Goal: Task Accomplishment & Management: Manage account settings

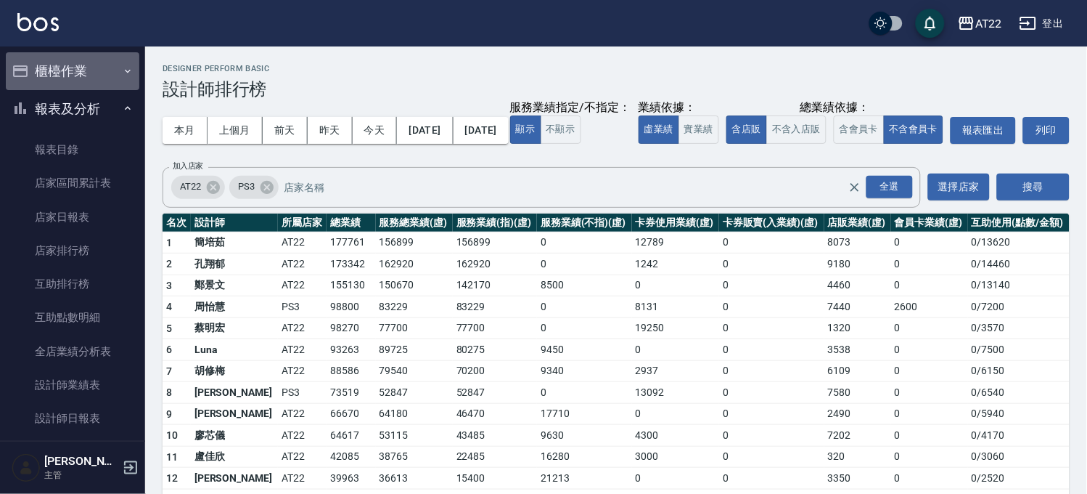
click at [75, 61] on button "櫃檯作業" at bounding box center [73, 71] width 134 height 38
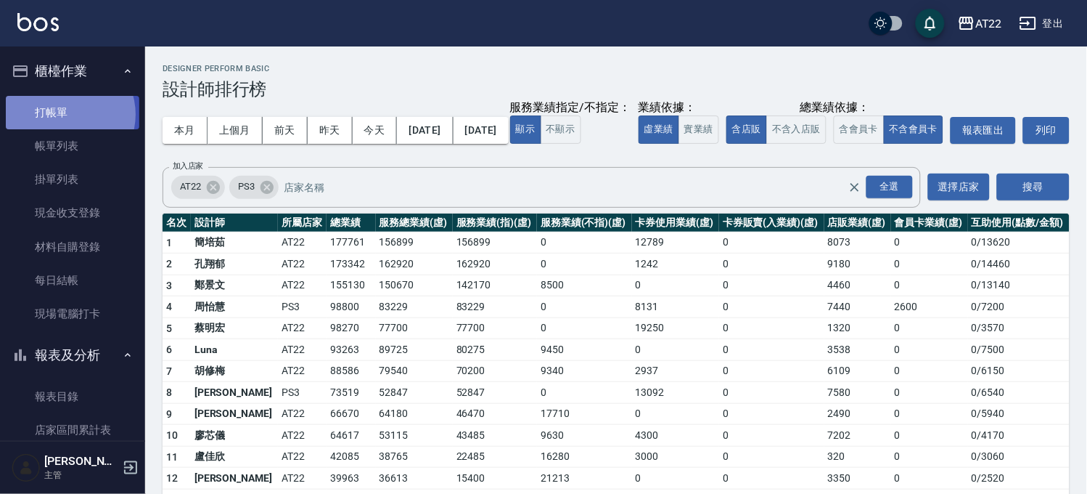
click at [65, 114] on link "打帳單" at bounding box center [73, 112] width 134 height 33
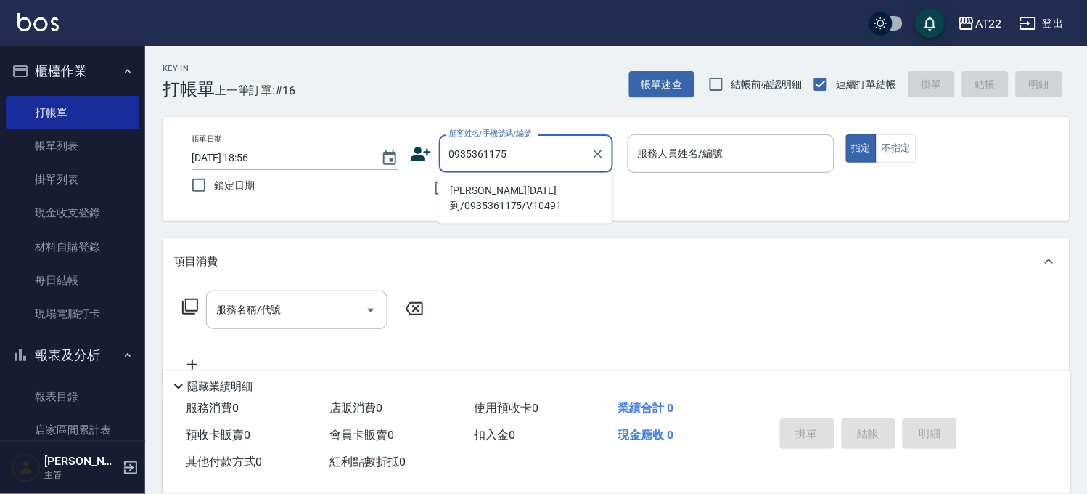
click at [517, 184] on li "[PERSON_NAME][DATE]到/0935361175/V10491" at bounding box center [525, 198] width 174 height 39
type input "[PERSON_NAME][DATE]到/0935361175/V10491"
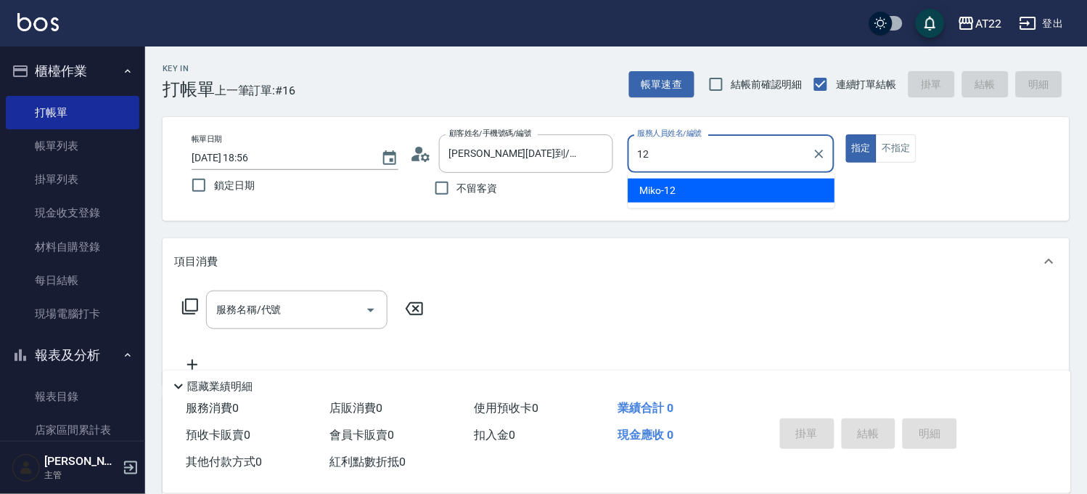
type input "Miko-12"
type button "true"
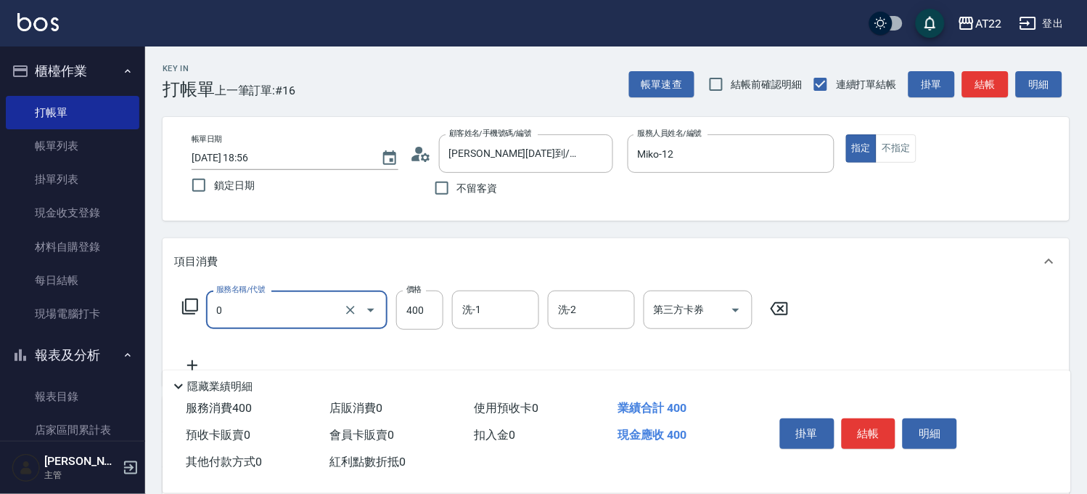
type input "有機洗髮(0)"
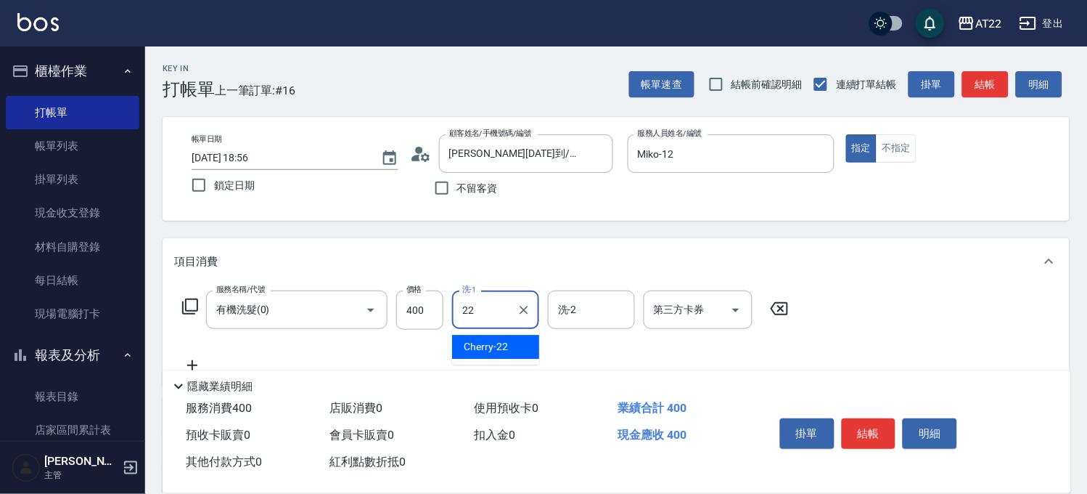
type input "Cherry-22"
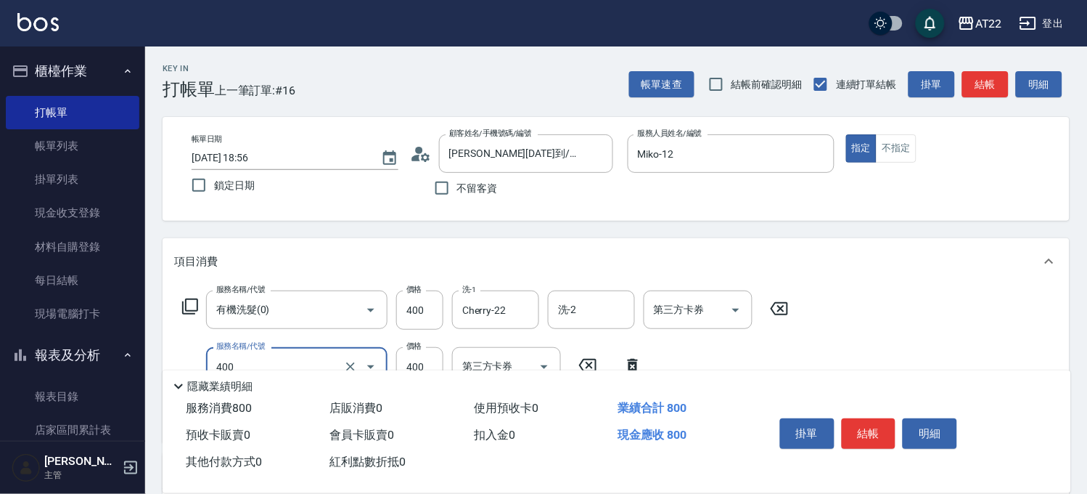
type input "剪髮(400)"
type input "350"
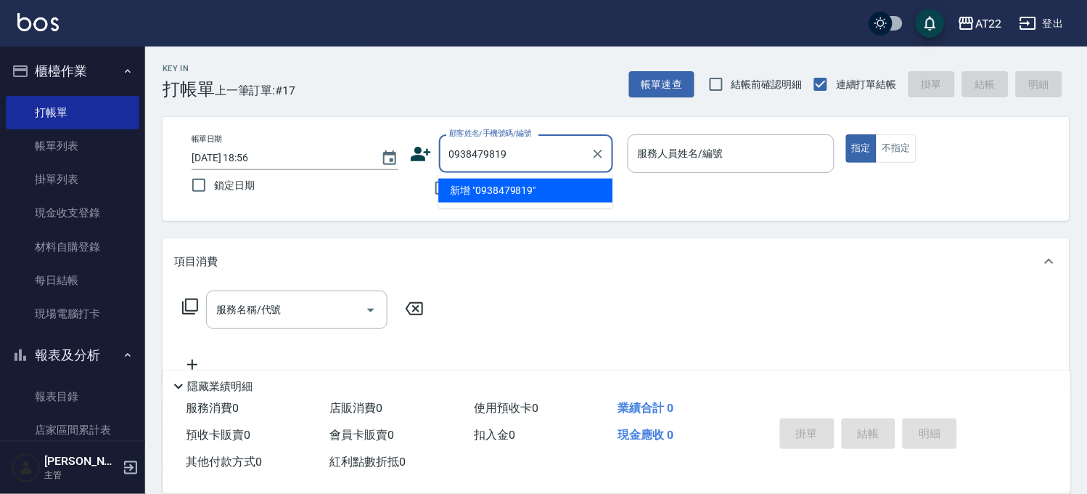
click at [517, 189] on li "新增 "0938479819"" at bounding box center [525, 191] width 174 height 24
type input "0938479819"
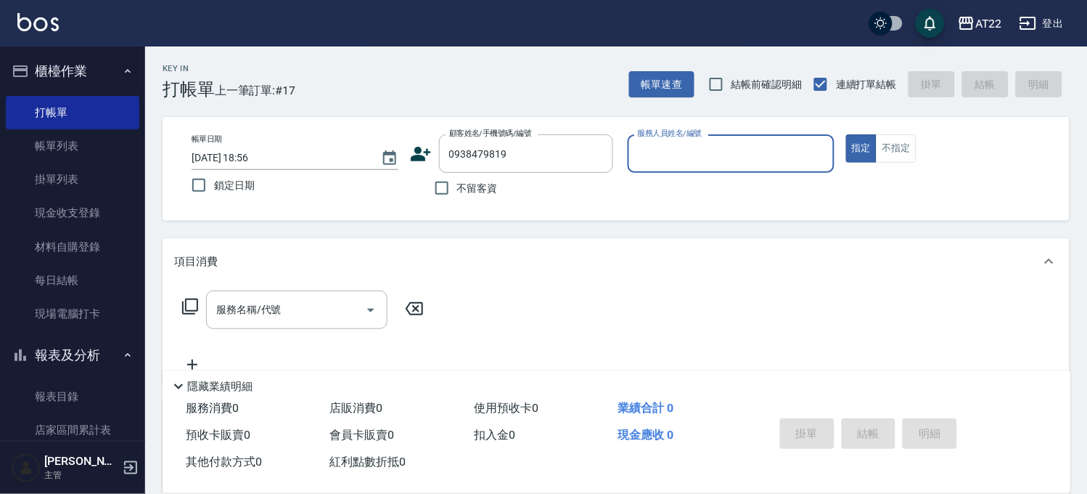
click at [416, 153] on icon at bounding box center [421, 154] width 22 height 22
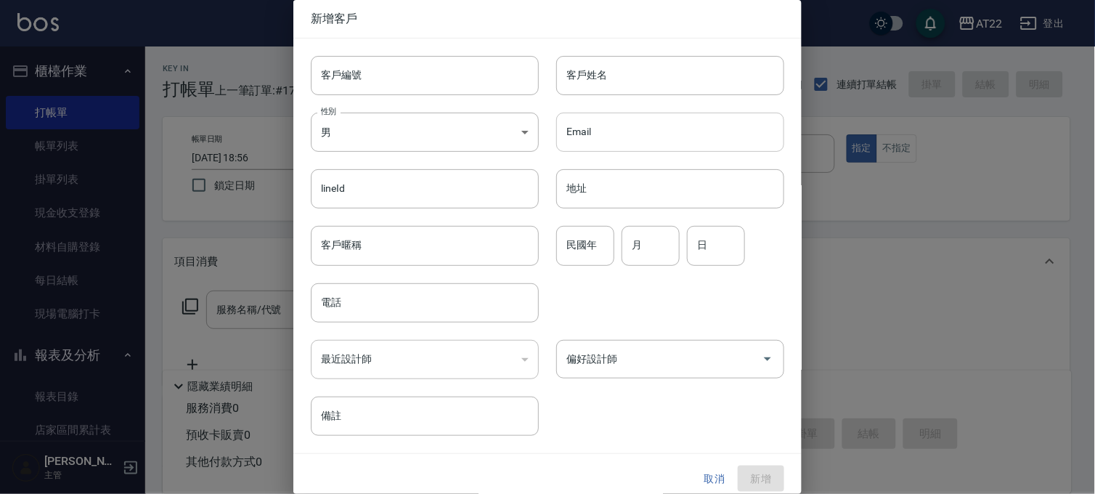
type input "0938479819"
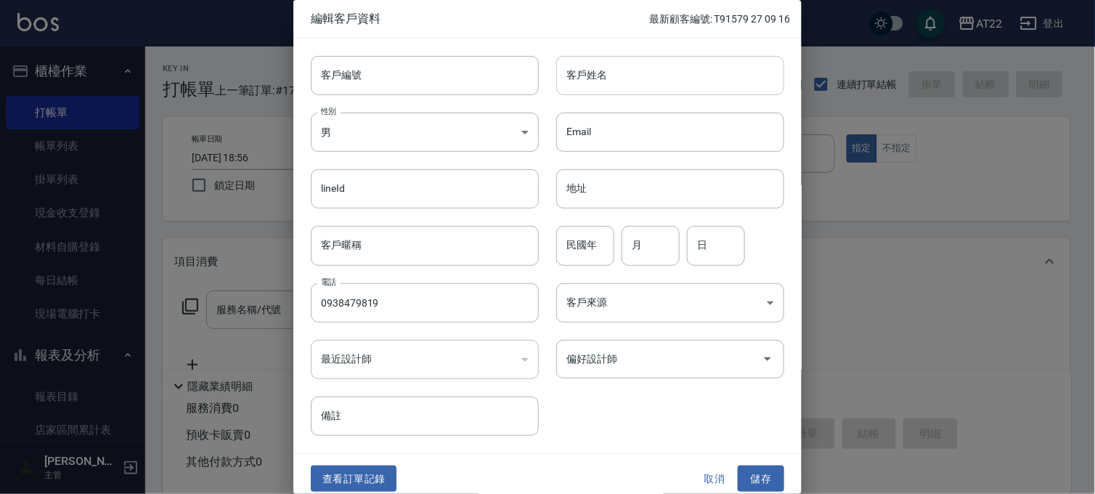
click at [620, 77] on input "客戶姓名" at bounding box center [670, 75] width 228 height 39
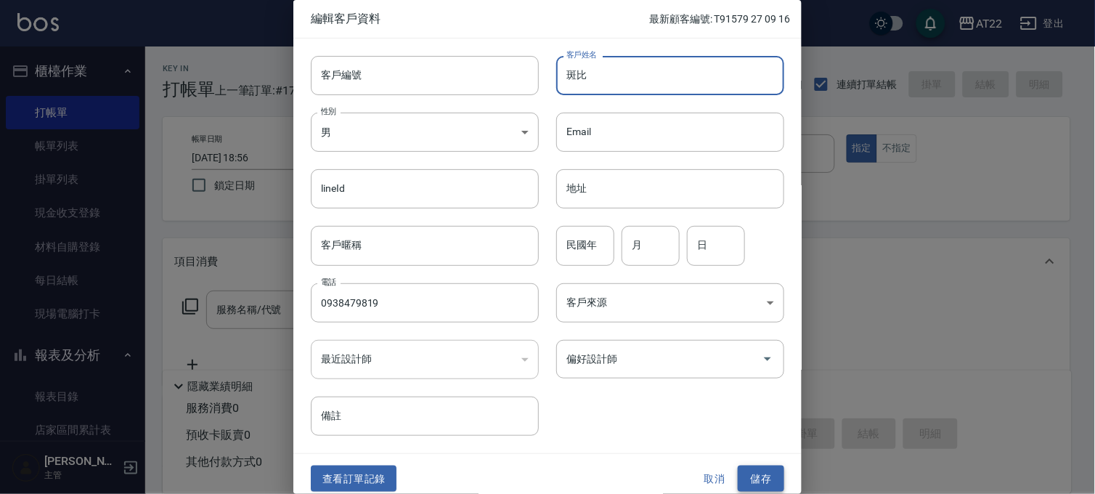
type input "斑比"
click at [763, 483] on button "儲存" at bounding box center [760, 478] width 46 height 27
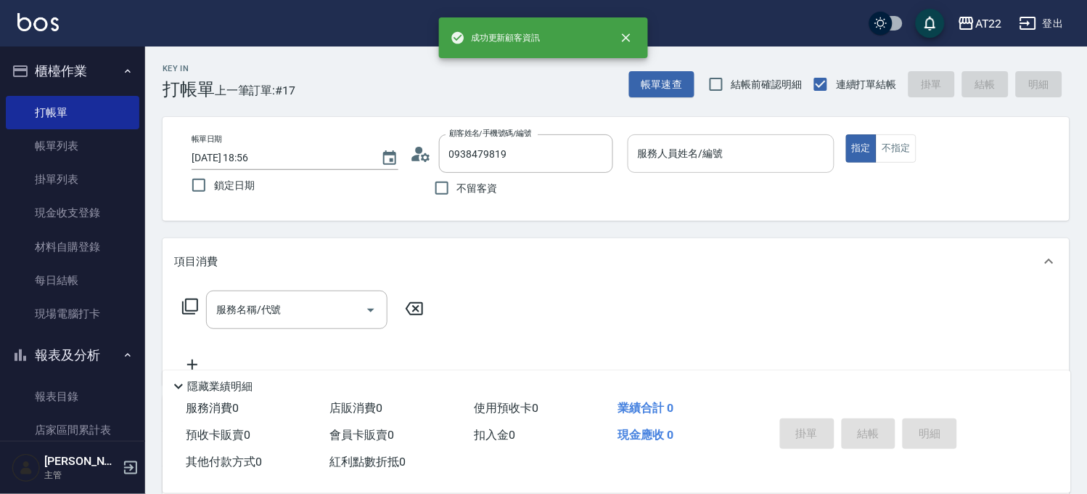
click at [708, 164] on input "服務人員姓名/編號" at bounding box center [731, 153] width 194 height 25
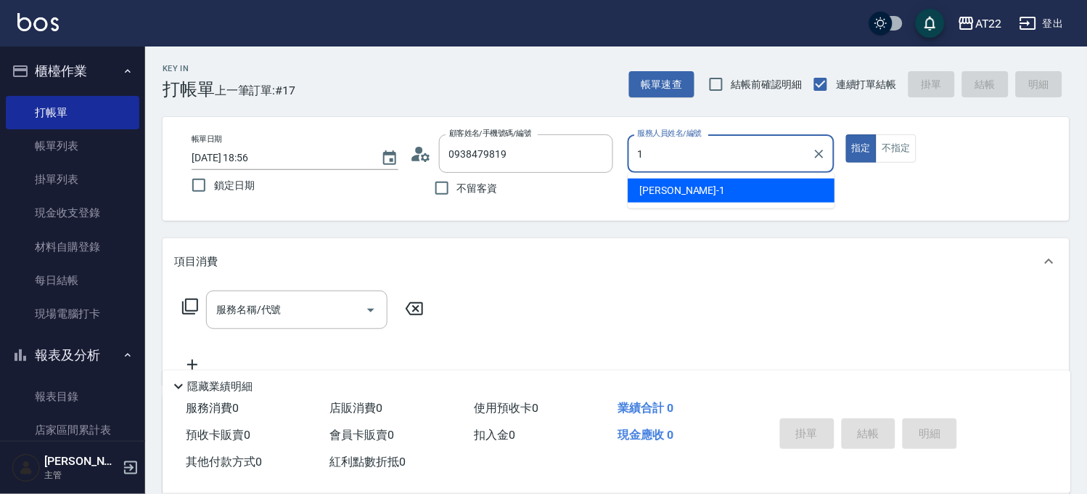
type input "孫一平-1"
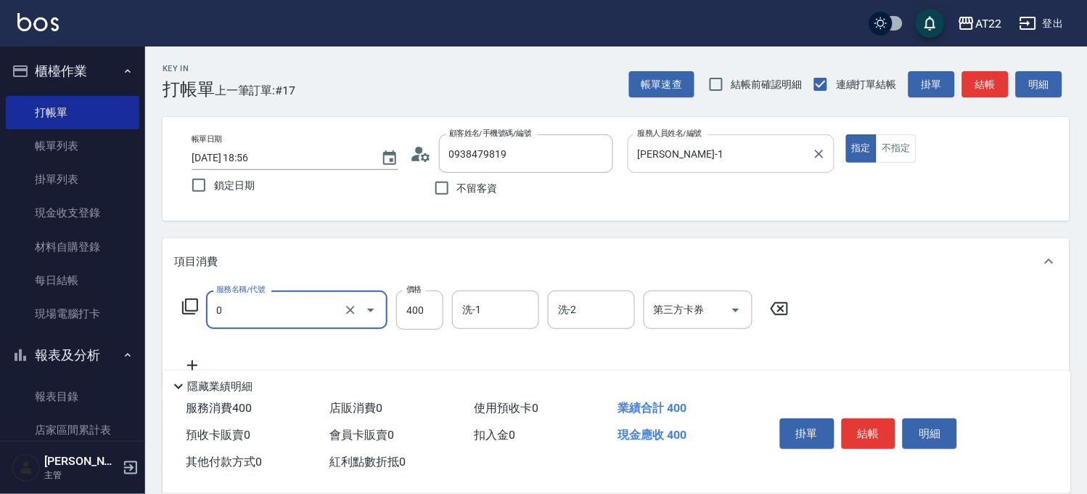
type input "有機洗髮(0)"
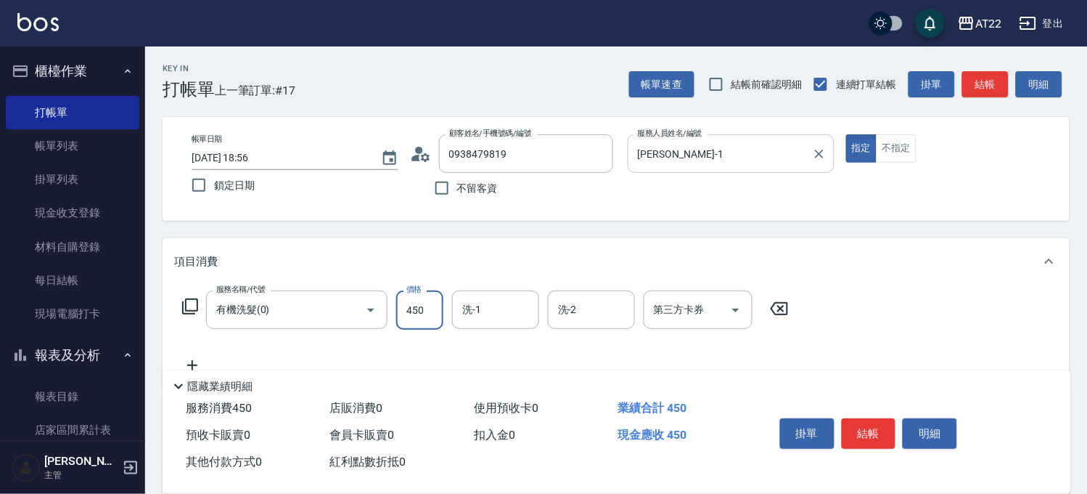
type input "450"
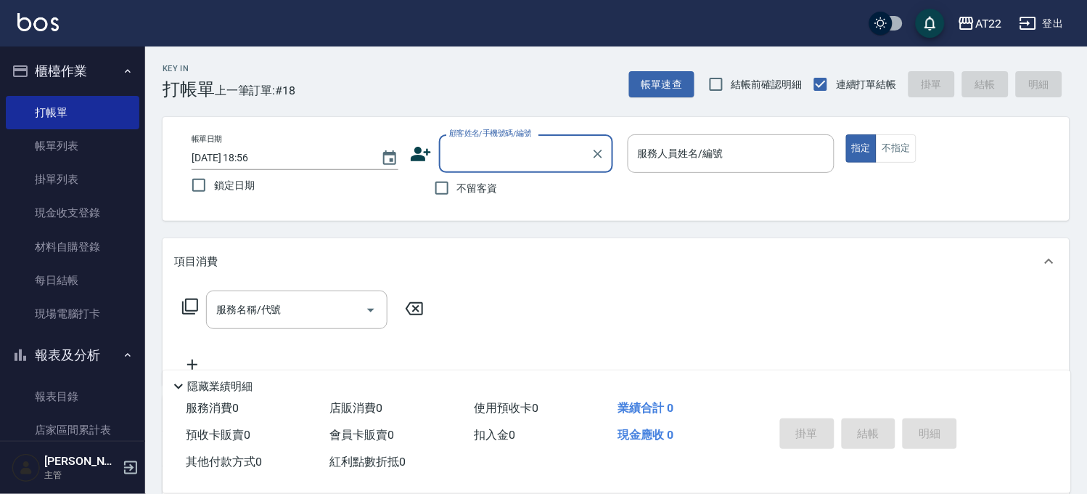
click at [531, 160] on input "顧客姓名/手機號碼/編號" at bounding box center [515, 153] width 139 height 25
click at [533, 150] on input "顧客姓名/手機號碼/編號" at bounding box center [515, 153] width 139 height 25
click at [530, 150] on input "顧客姓名/手機號碼/編號" at bounding box center [515, 153] width 139 height 25
click at [487, 197] on li "斑比/0938479819/" at bounding box center [525, 191] width 174 height 24
type input "斑比/0938479819/"
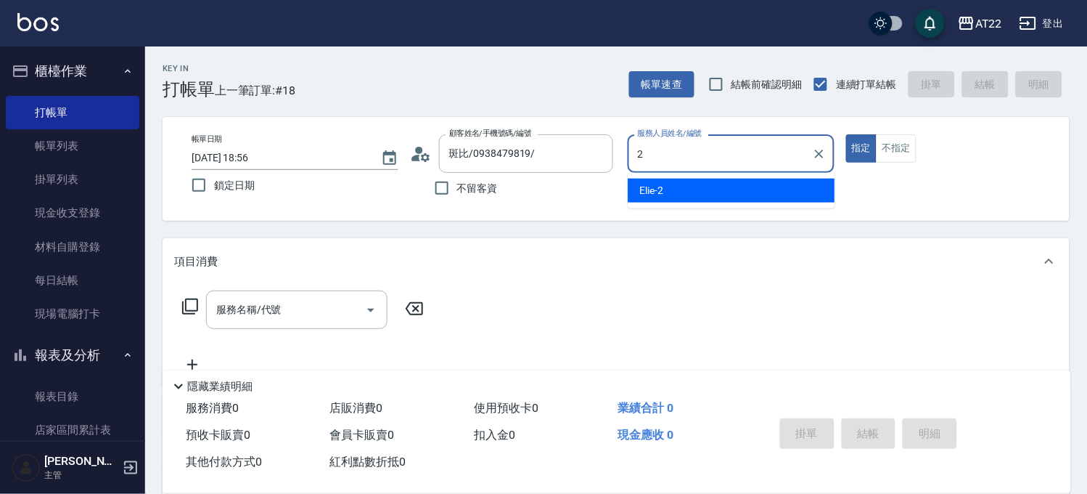
type input "Elie-2"
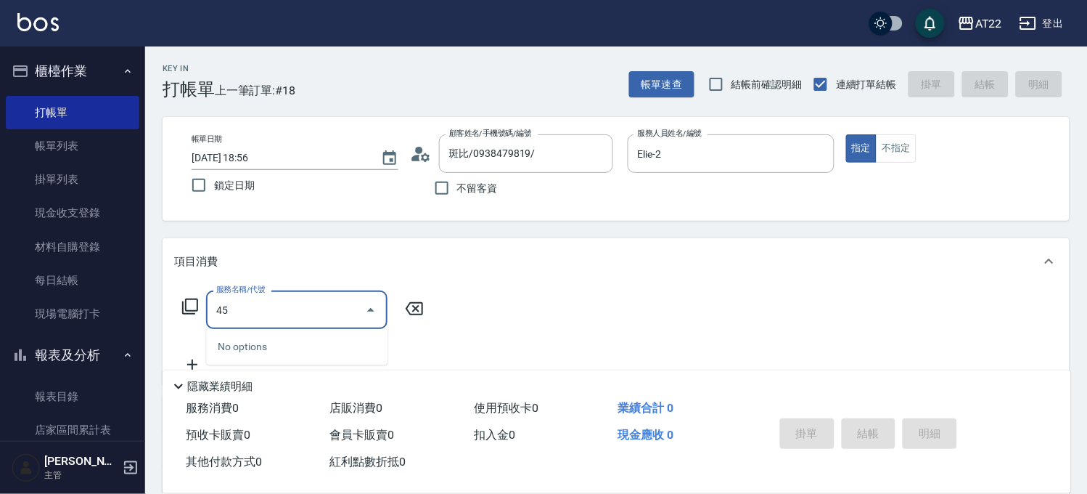
type input "4"
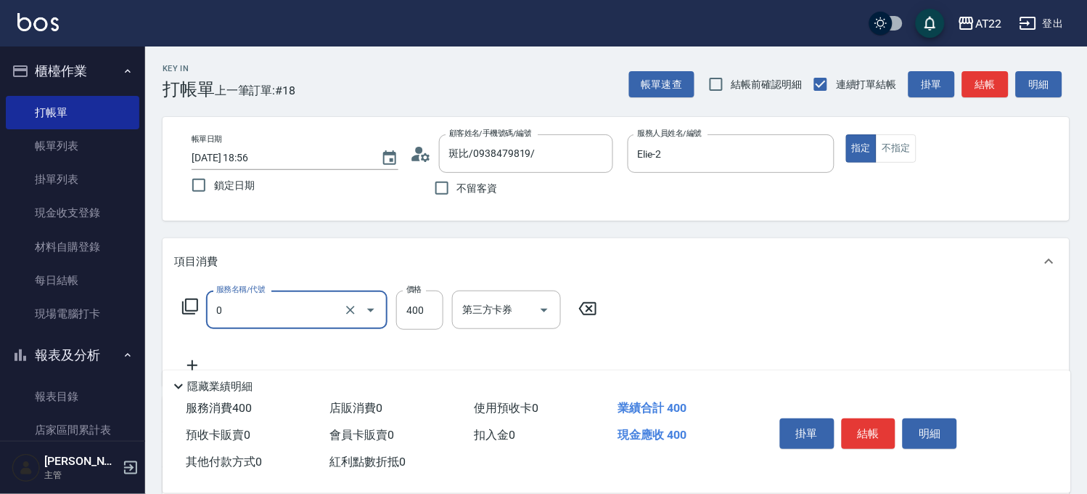
type input "有機洗髮(0)"
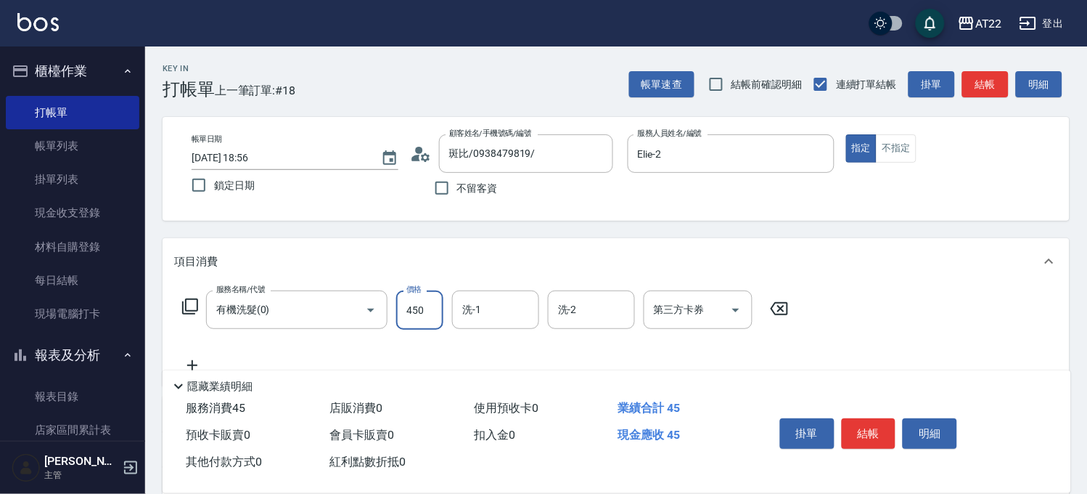
type input "450"
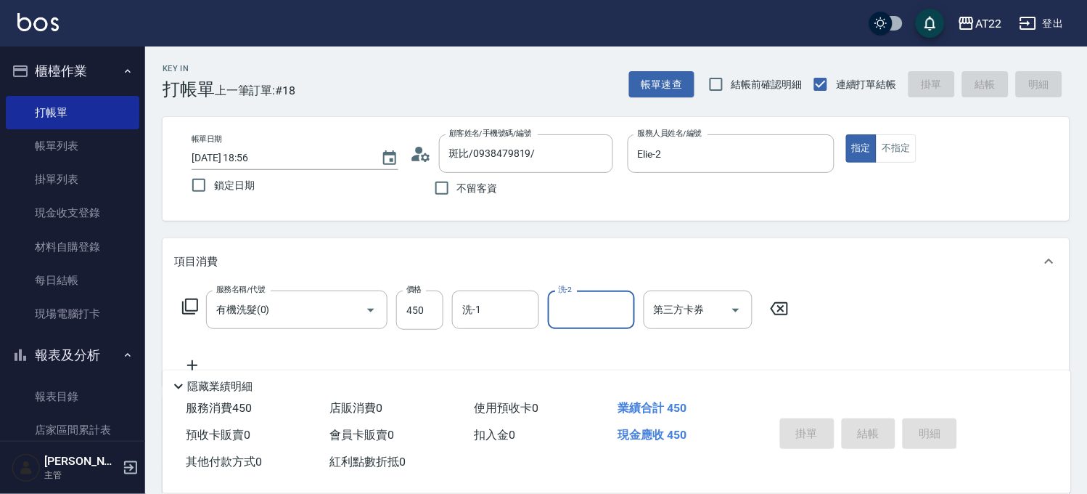
type input "2025/09/17 18:57"
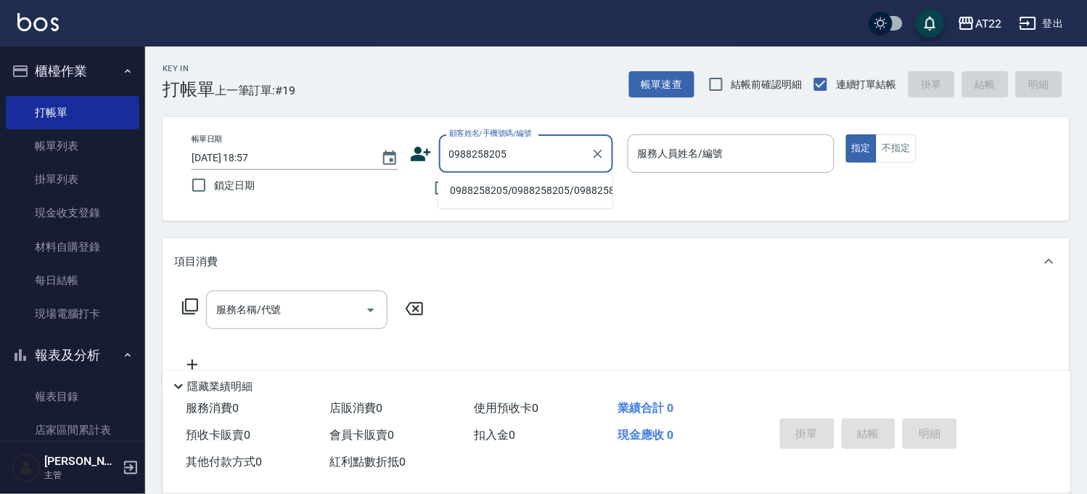
click at [507, 189] on li "0988258205/0988258205/0988258205" at bounding box center [525, 191] width 174 height 24
type input "0988258205/0988258205/0988258205"
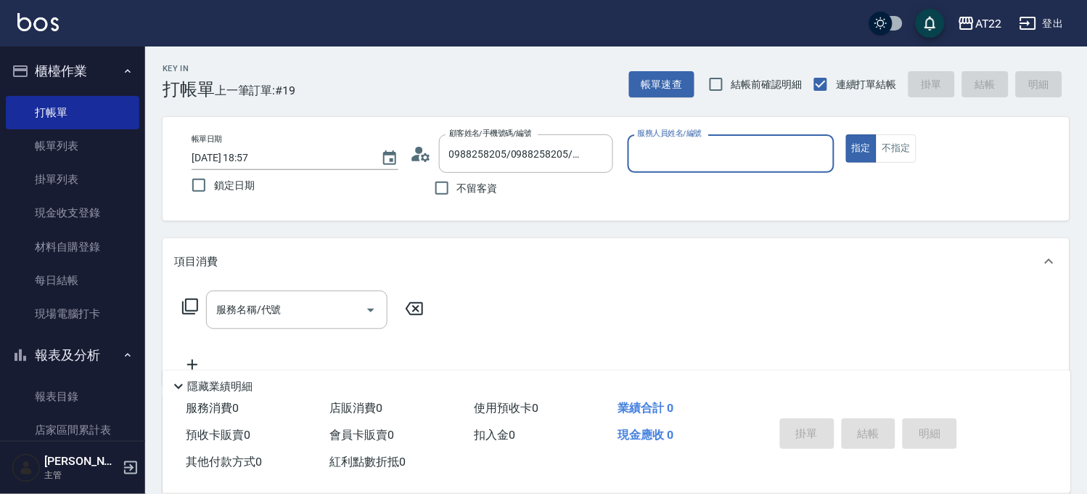
type input "Miko-12"
click at [816, 157] on icon "Clear" at bounding box center [819, 154] width 15 height 15
type input "Elie-2"
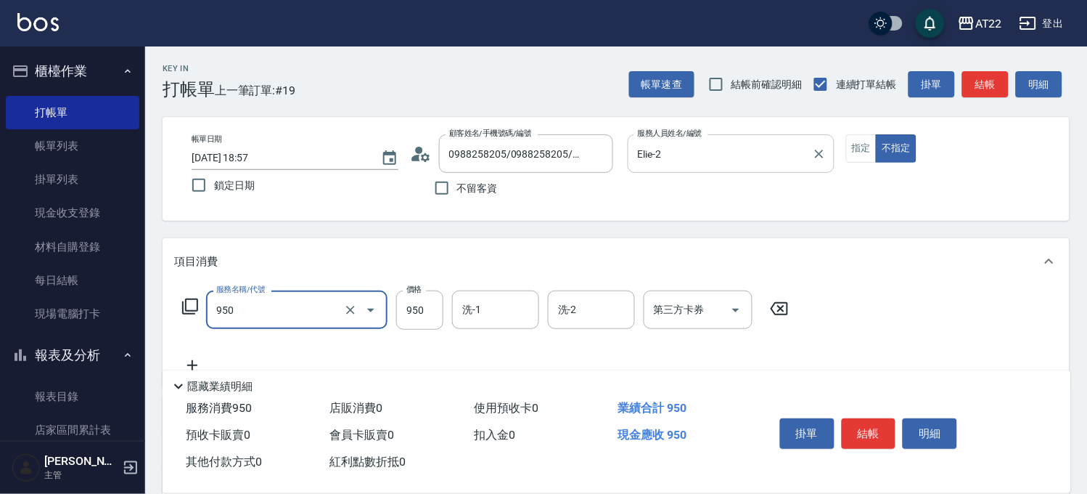
type input "SPA精油洗髮(950)"
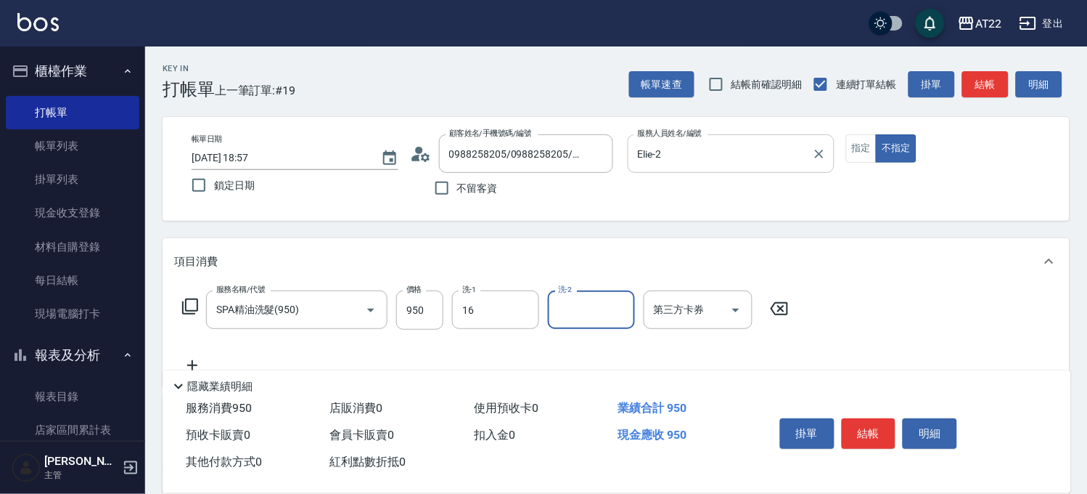
type input "Joe-16"
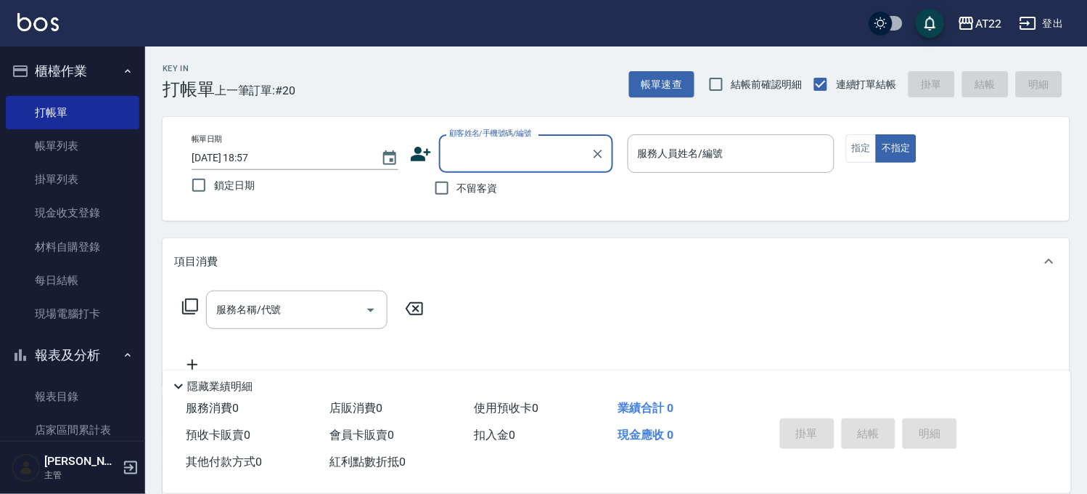
click at [661, 100] on div "Key In 打帳單 上一筆訂單:#20 帳單速查 結帳前確認明細 連續打單結帳 掛單 結帳 明細 帳單日期 2025/09/17 18:57 鎖定日期 顧客…" at bounding box center [616, 377] width 942 height 662
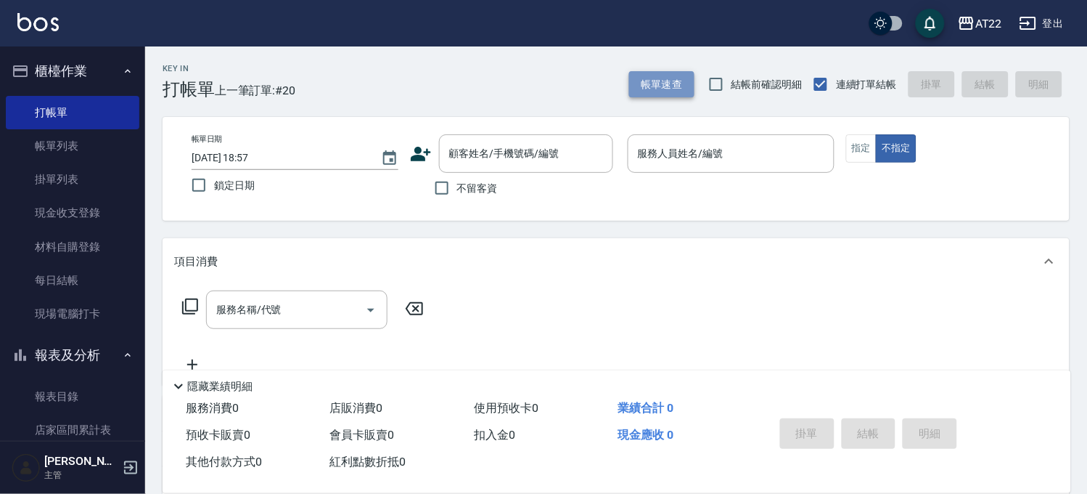
click at [666, 96] on button "帳單速查" at bounding box center [661, 84] width 65 height 27
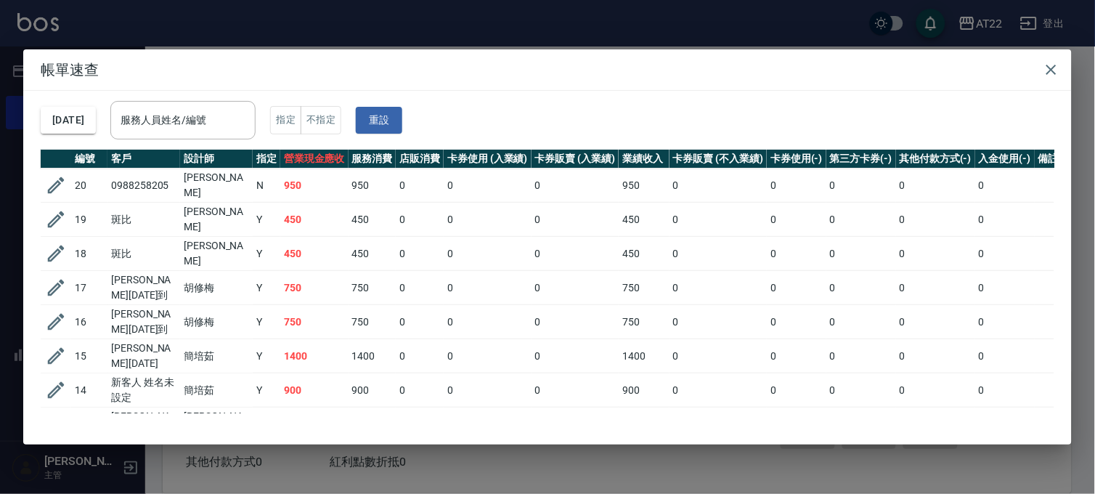
click at [237, 1] on div "帳單速查 2025/09/17 服務人員姓名/編號 服務人員姓名/編號 指定 不指定 重設 編號 客戶 設計師 指定 營業現金應收 服務消費 店販消費 卡券使…" at bounding box center [547, 247] width 1095 height 494
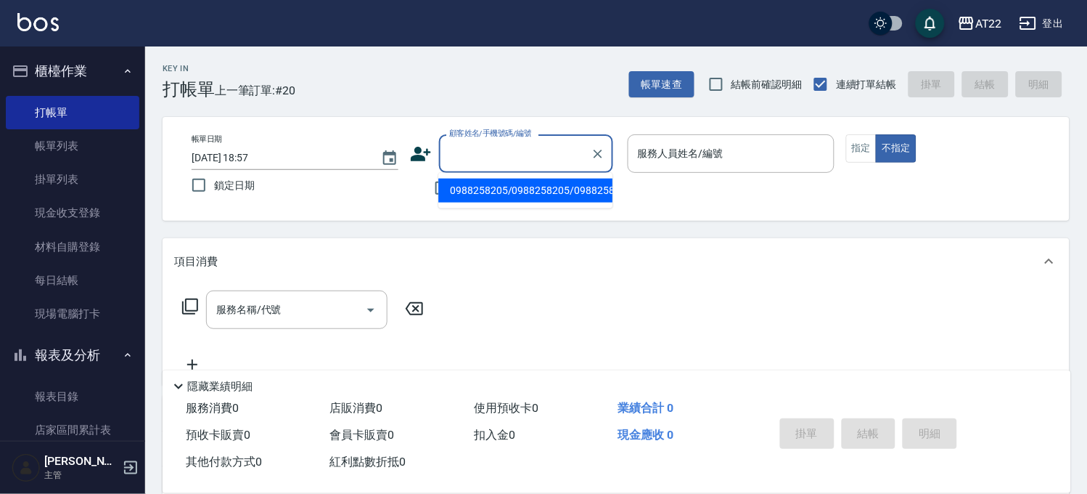
click at [497, 148] on input "顧客姓名/手機號碼/編號" at bounding box center [515, 153] width 139 height 25
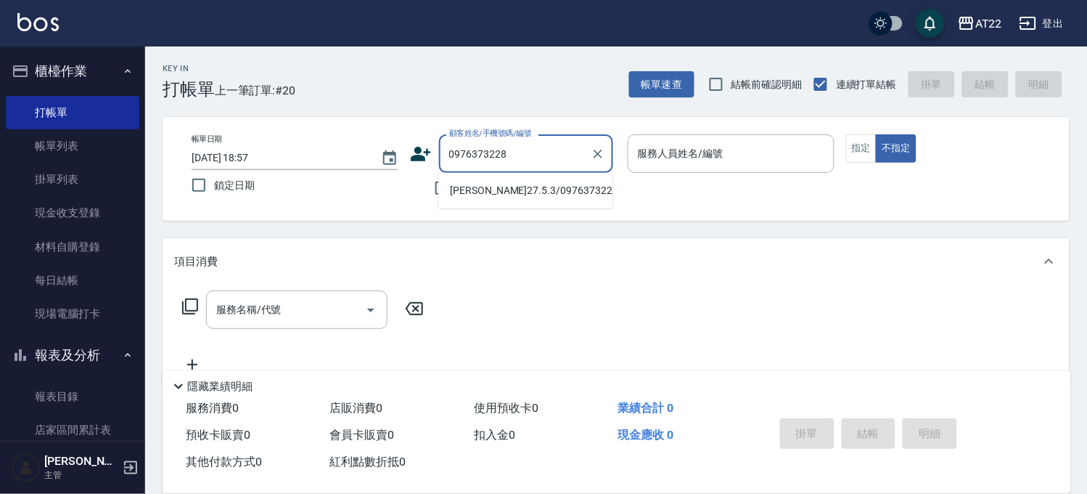
click at [559, 196] on li "姚孟均27.5.3/0976373228/T91140" at bounding box center [525, 191] width 174 height 24
type input "姚孟均27.5.3/0976373228/T91140"
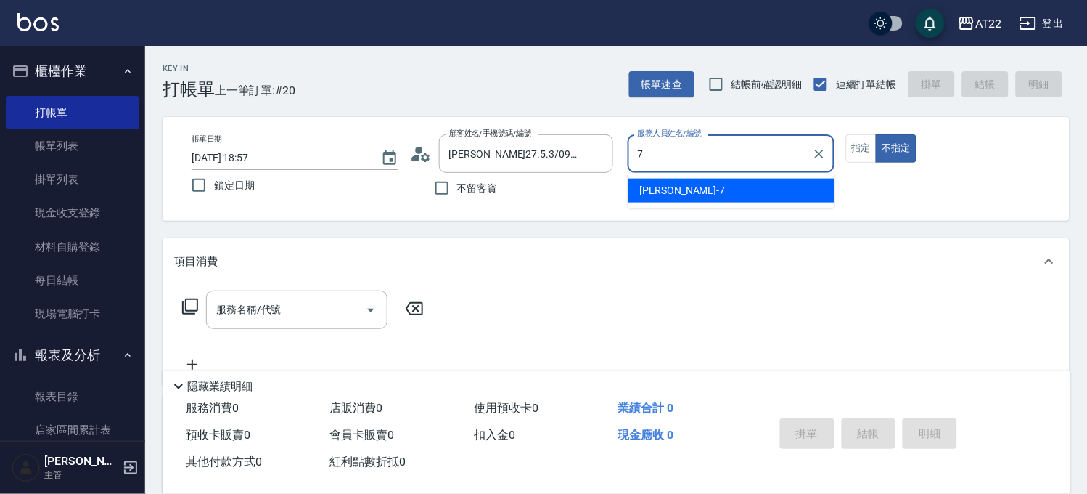
type input "Allen-7"
type button "false"
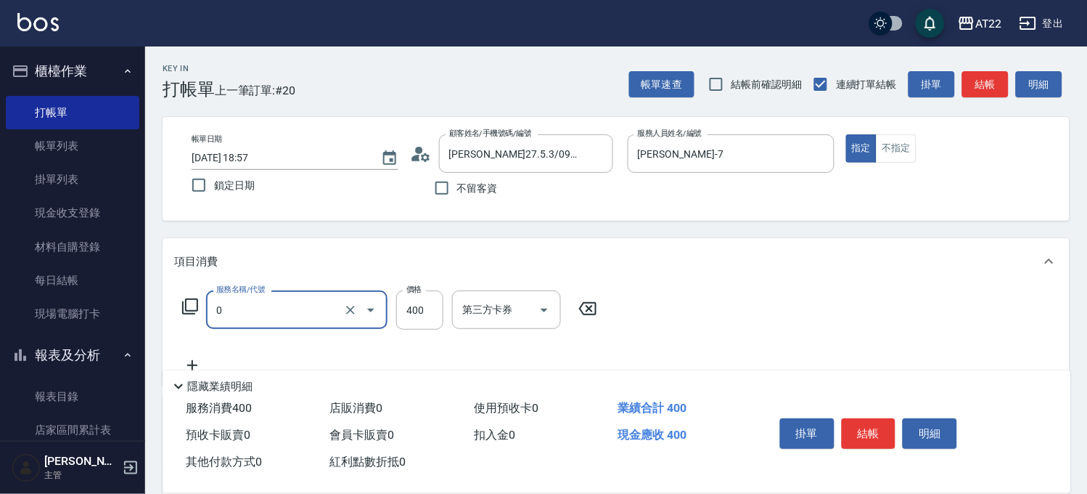
type input "有機洗髮(0)"
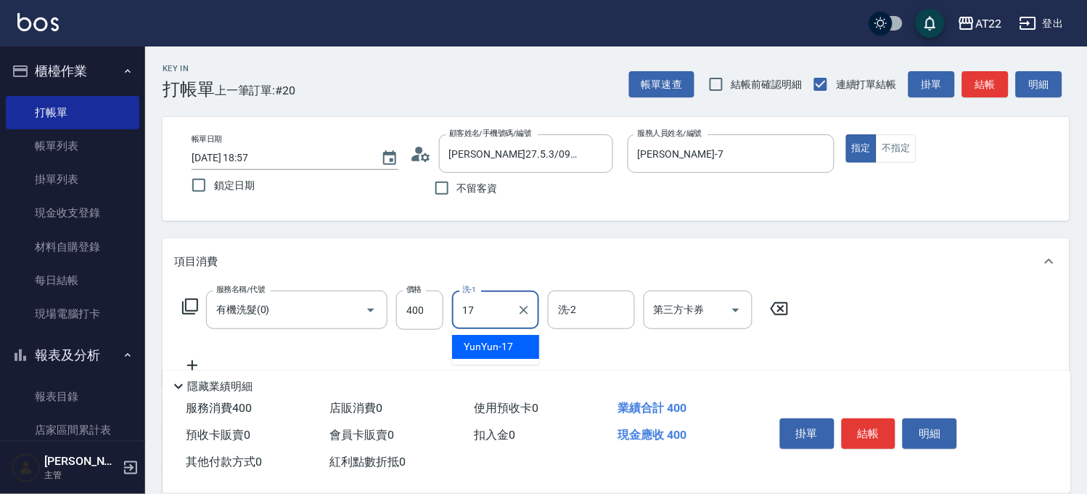
type input "YunYun-17"
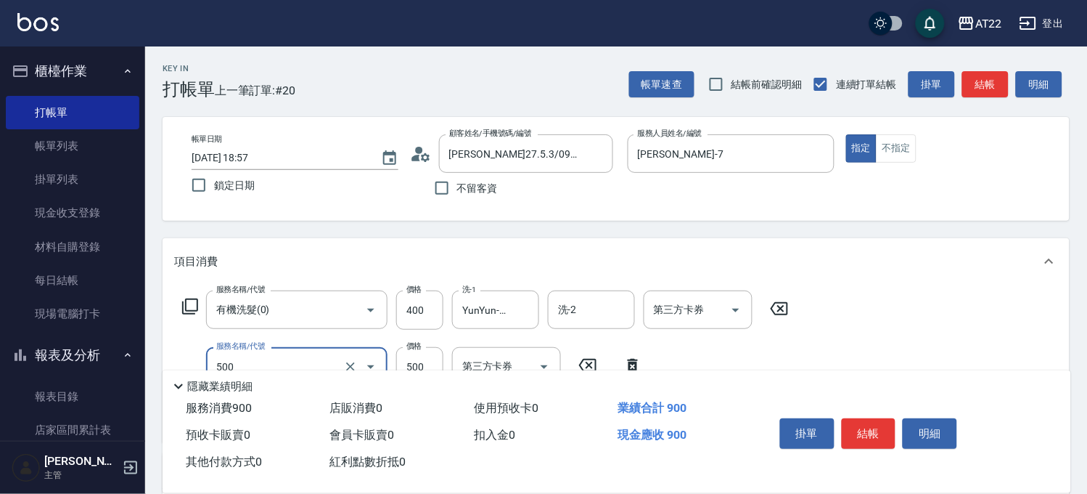
type input "剪髮(500)"
type input "630"
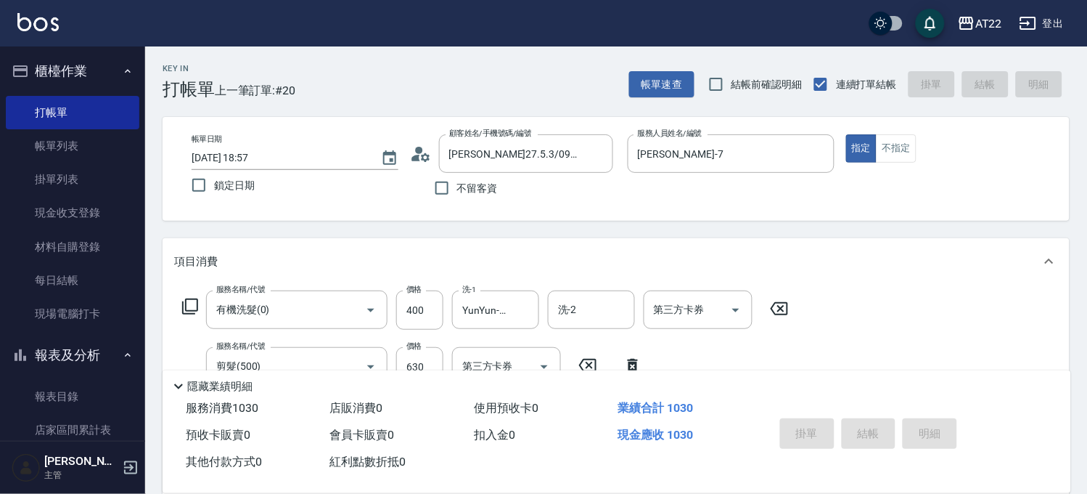
type input "2025/09/17 19:02"
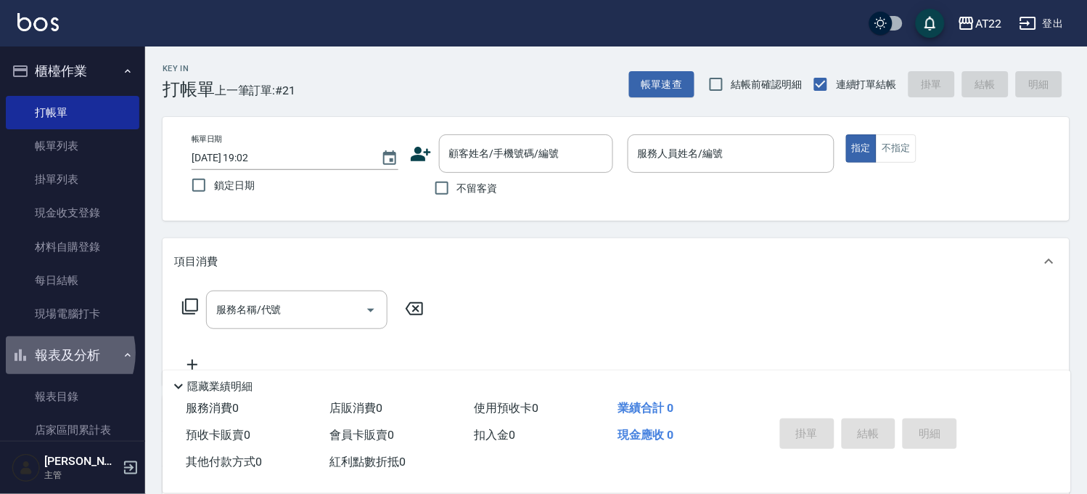
click at [54, 353] on button "報表及分析" at bounding box center [73, 355] width 134 height 38
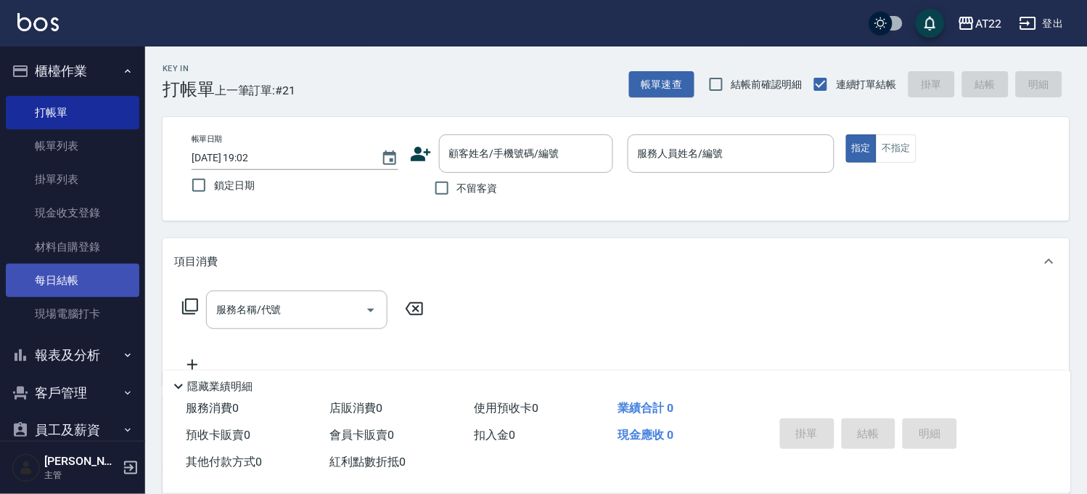
click at [56, 269] on link "每日結帳" at bounding box center [73, 279] width 134 height 33
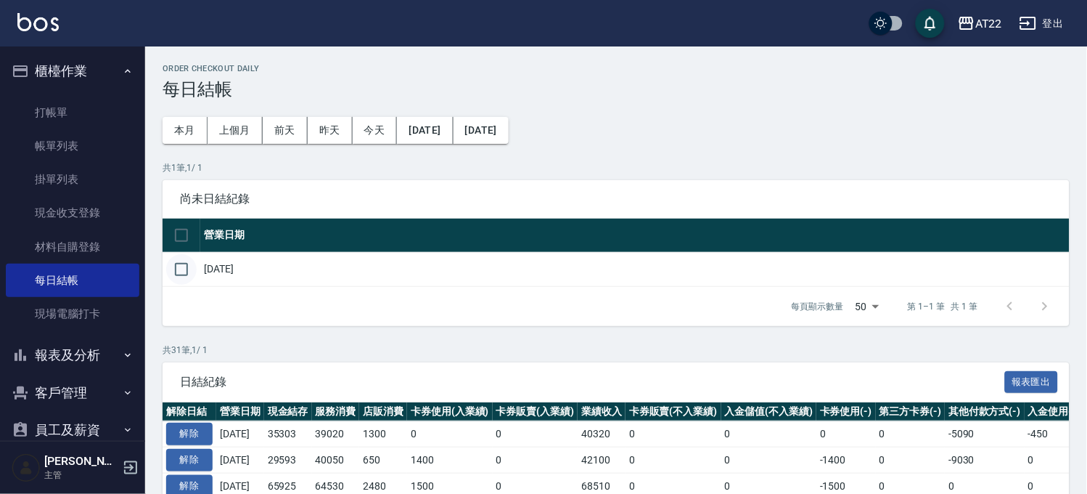
click at [186, 270] on input "checkbox" at bounding box center [181, 269] width 30 height 30
checkbox input "true"
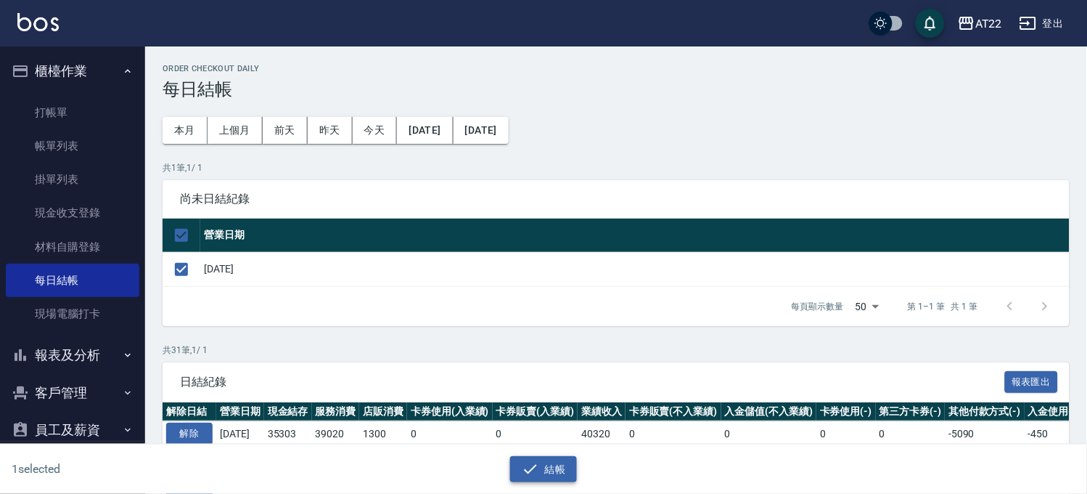
click at [549, 460] on button "結帳" at bounding box center [544, 469] width 68 height 27
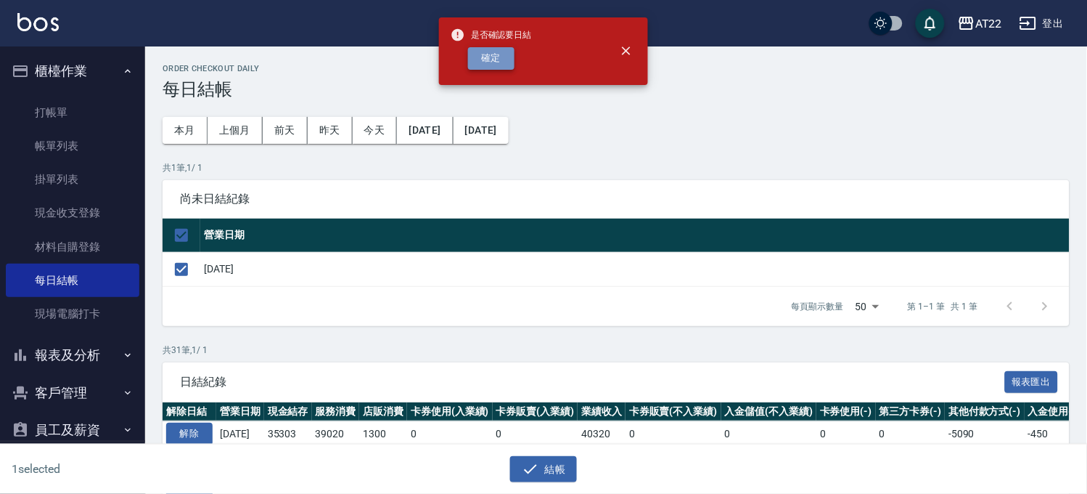
click at [495, 57] on button "確定" at bounding box center [491, 58] width 46 height 23
checkbox input "false"
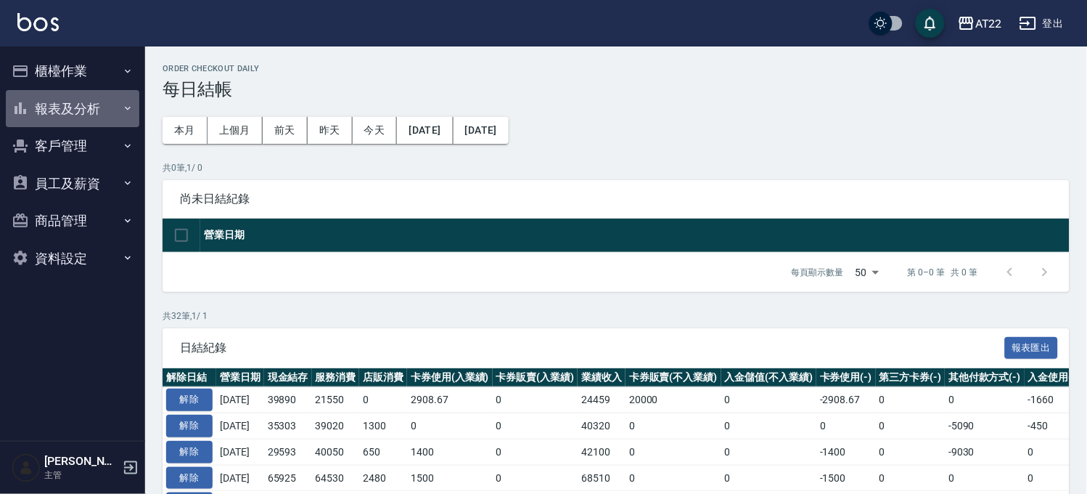
click at [41, 117] on button "報表及分析" at bounding box center [73, 109] width 134 height 38
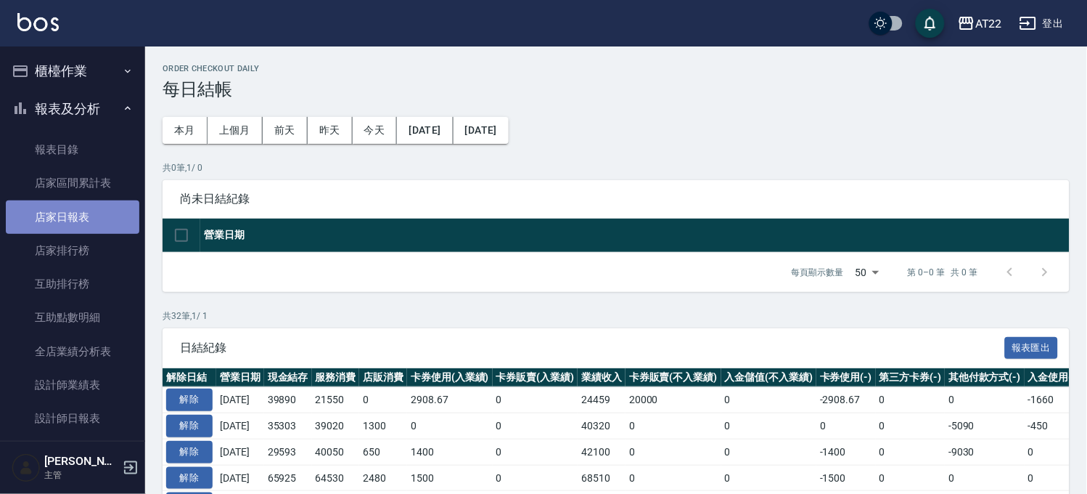
click at [94, 209] on link "店家日報表" at bounding box center [73, 216] width 134 height 33
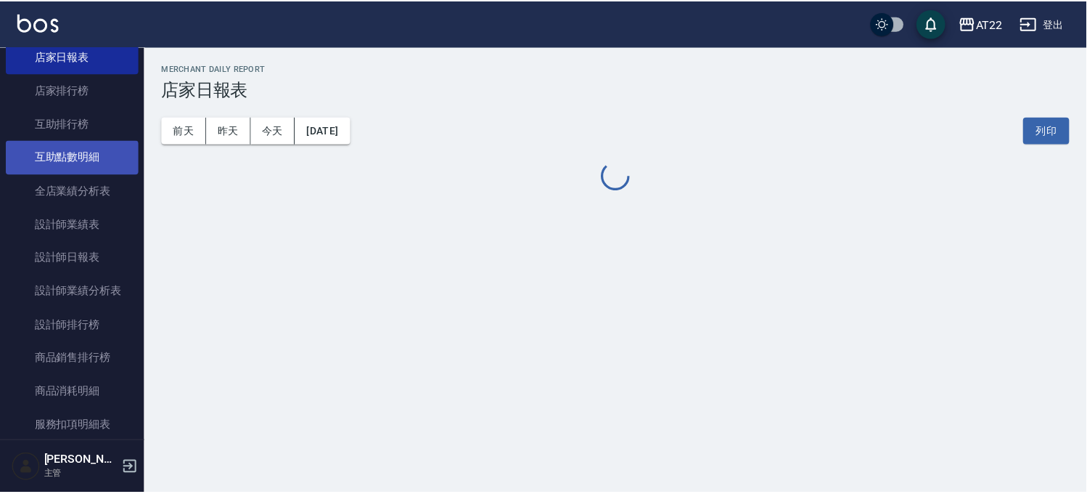
scroll to position [161, 0]
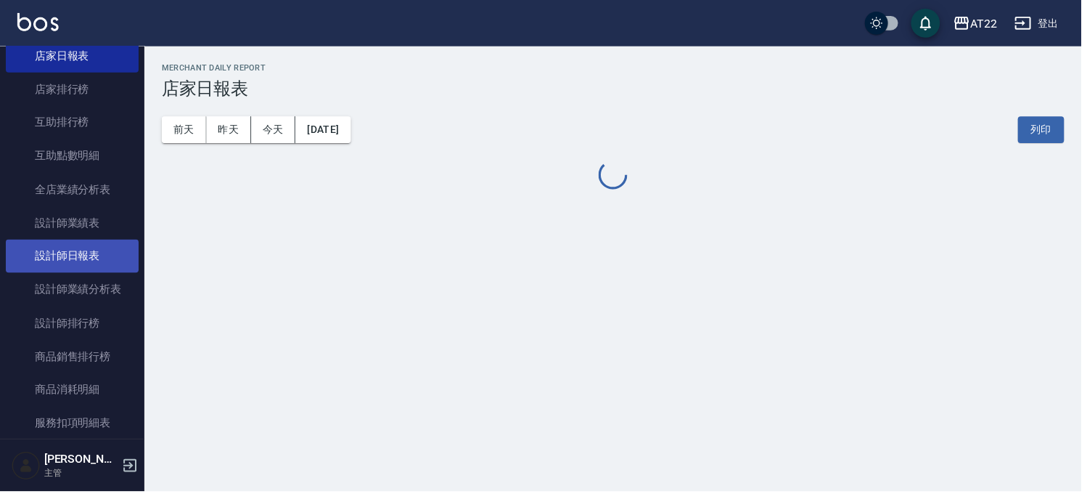
click at [68, 244] on link "設計師日報表" at bounding box center [73, 256] width 134 height 33
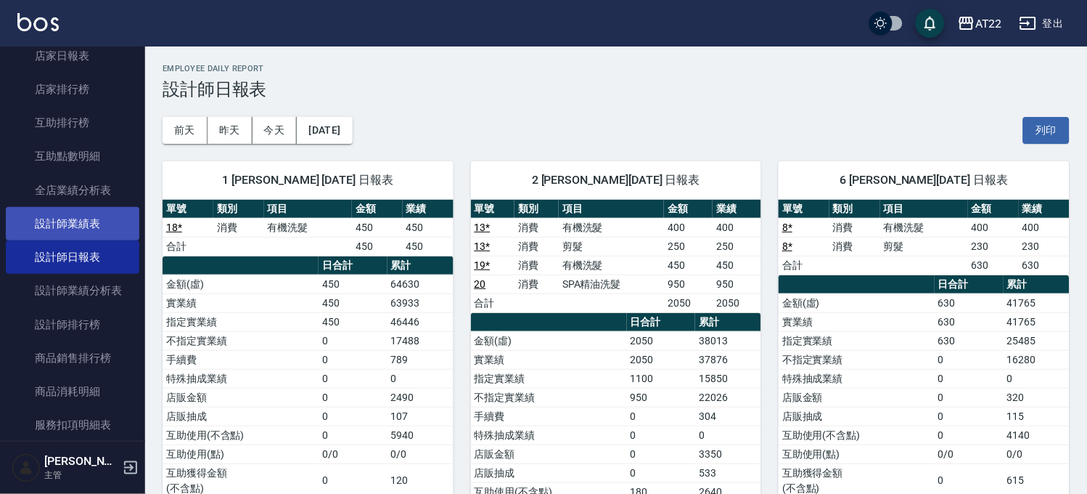
click at [89, 229] on link "設計師業績表" at bounding box center [73, 223] width 134 height 33
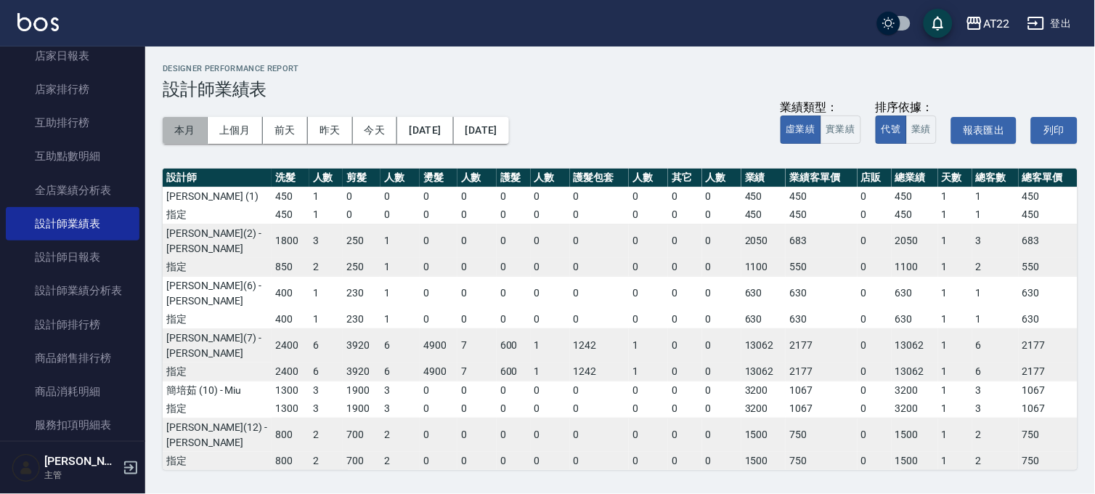
click at [187, 128] on button "本月" at bounding box center [185, 130] width 45 height 27
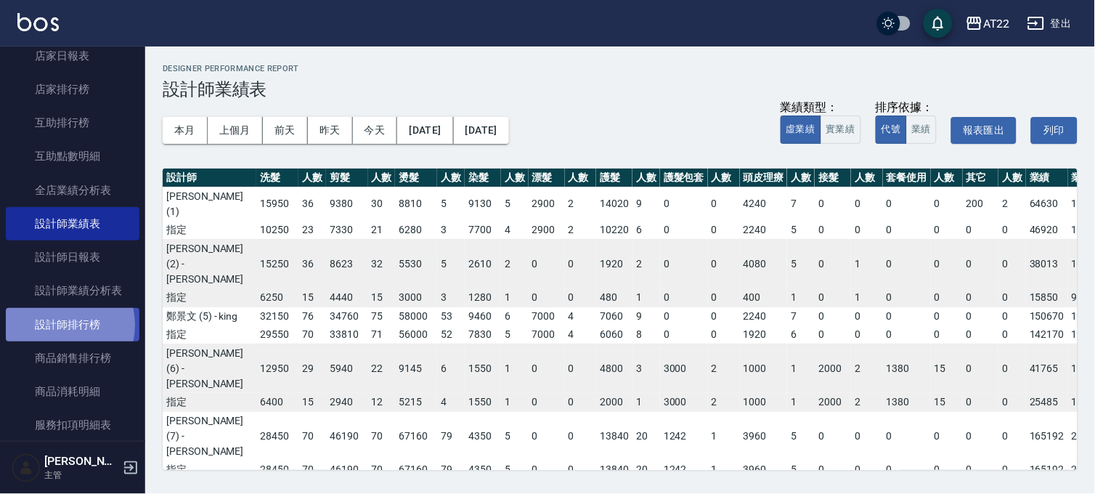
click at [60, 324] on link "設計師排行榜" at bounding box center [73, 324] width 134 height 33
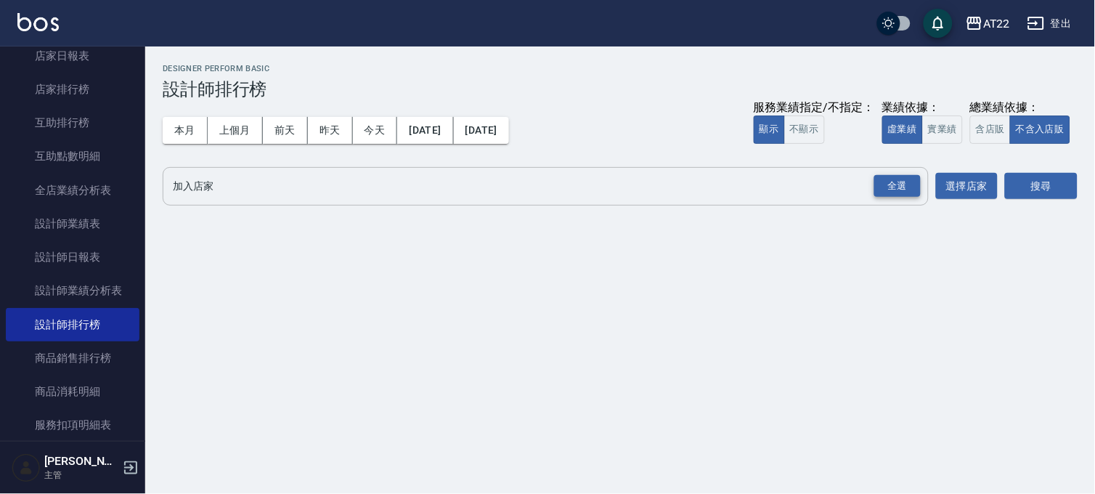
click at [898, 197] on div "全選" at bounding box center [897, 186] width 46 height 23
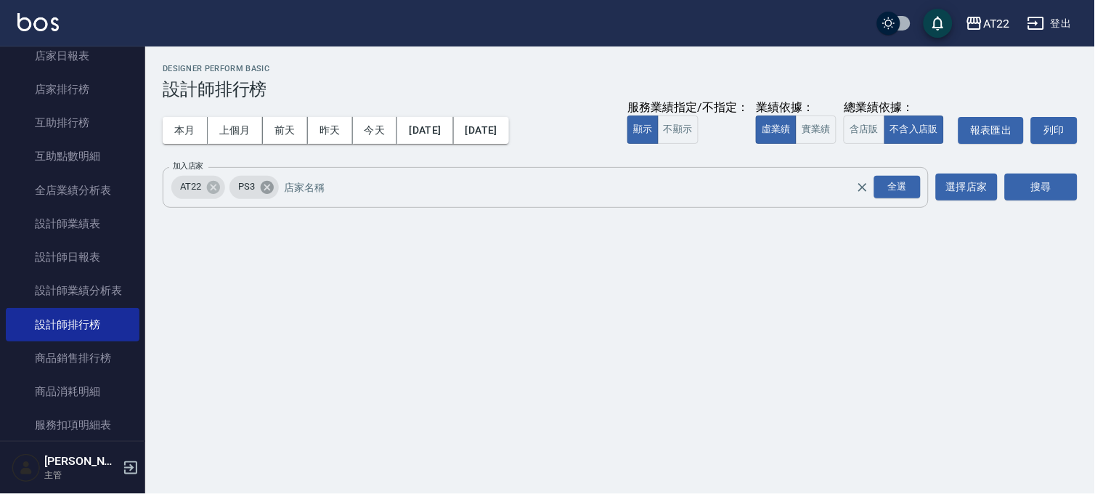
click at [270, 187] on icon at bounding box center [267, 186] width 13 height 13
click at [1063, 189] on button "搜尋" at bounding box center [1041, 186] width 73 height 27
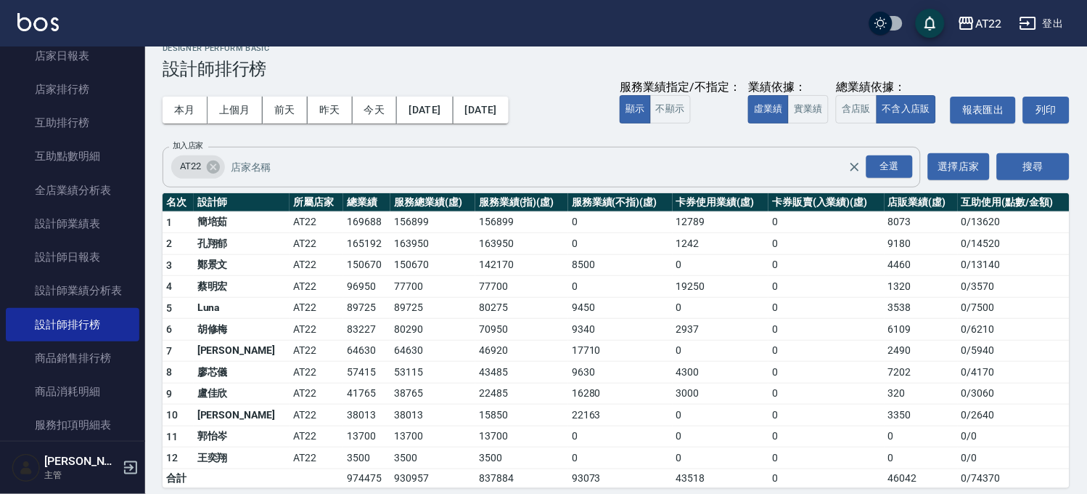
scroll to position [32, 0]
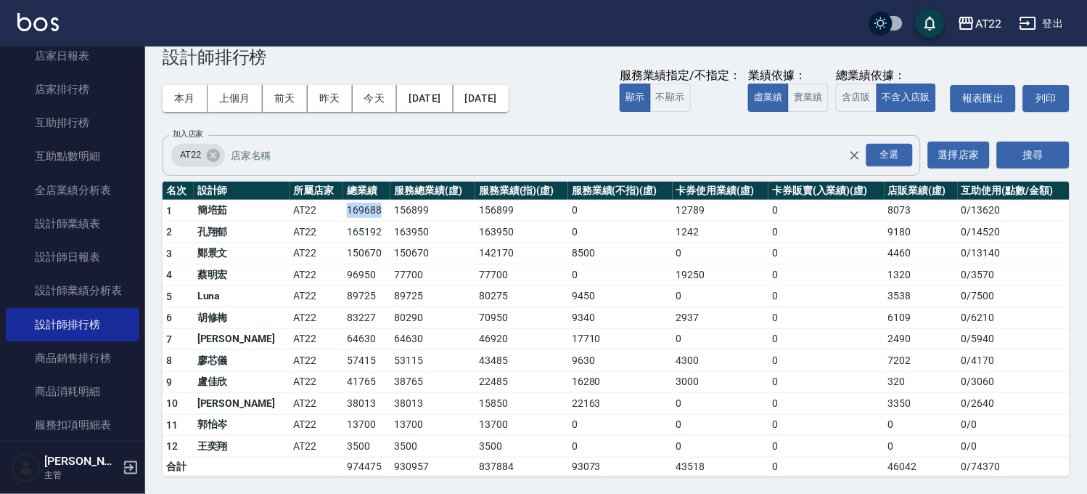
drag, startPoint x: 301, startPoint y: 209, endPoint x: 336, endPoint y: 214, distance: 35.9
click at [343, 214] on td "169688" at bounding box center [366, 211] width 47 height 22
copy td "169688"
drag, startPoint x: 874, startPoint y: 205, endPoint x: 903, endPoint y: 208, distance: 29.3
click at [903, 208] on tr "1 [PERSON_NAME]AT22 169688 156899 156899 0 12789 0 8073 0 / 13620" at bounding box center [616, 211] width 907 height 22
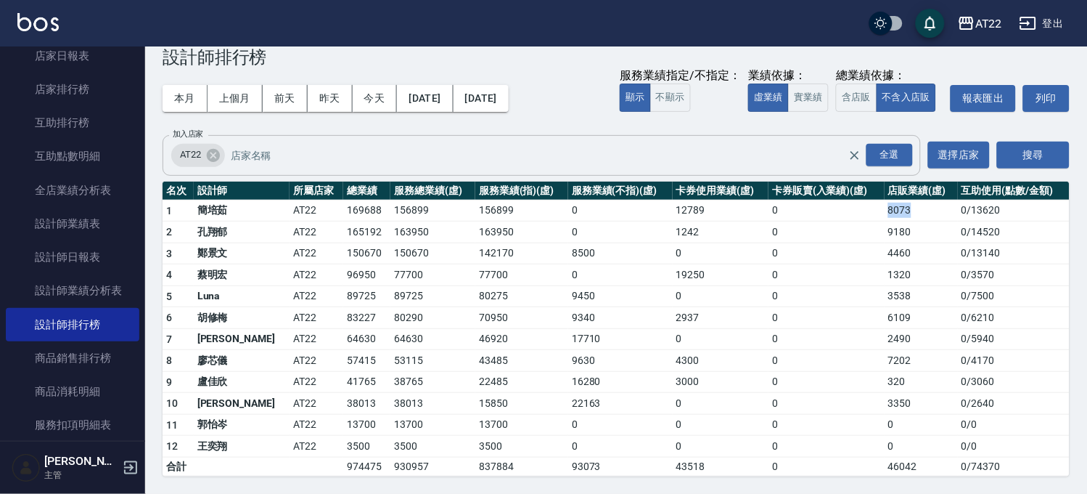
copy tr "8073"
drag, startPoint x: 301, startPoint y: 230, endPoint x: 339, endPoint y: 229, distance: 38.5
click at [343, 229] on td "165192" at bounding box center [366, 232] width 47 height 22
copy td "165192"
drag, startPoint x: 920, startPoint y: 237, endPoint x: 879, endPoint y: 238, distance: 40.7
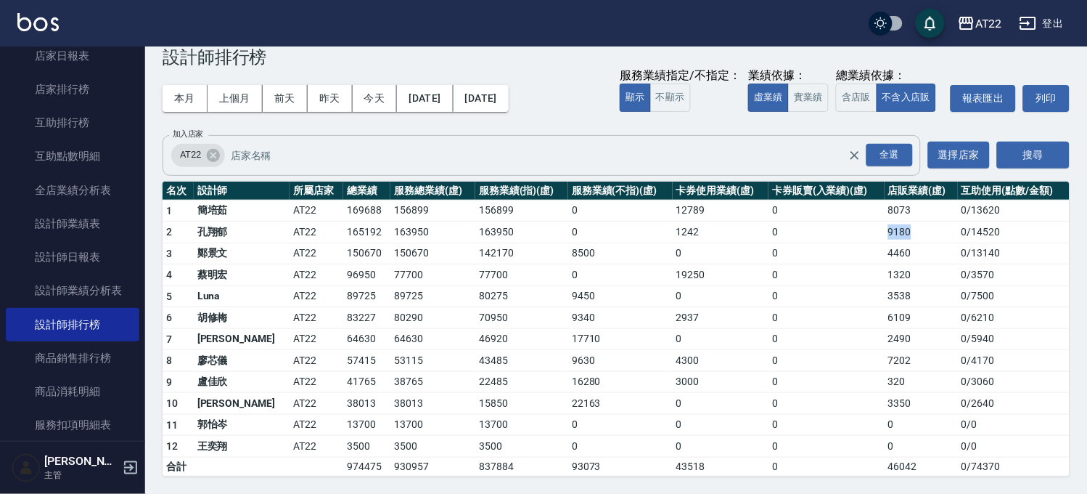
click at [885, 238] on td "9180" at bounding box center [921, 232] width 73 height 22
copy td "9180"
drag, startPoint x: 292, startPoint y: 252, endPoint x: 340, endPoint y: 251, distance: 47.9
click at [340, 251] on tr "3 [PERSON_NAME]AT22 150670 150670 142170 8500 0 0 4460 0 / 13140" at bounding box center [616, 253] width 907 height 22
copy tr "150670"
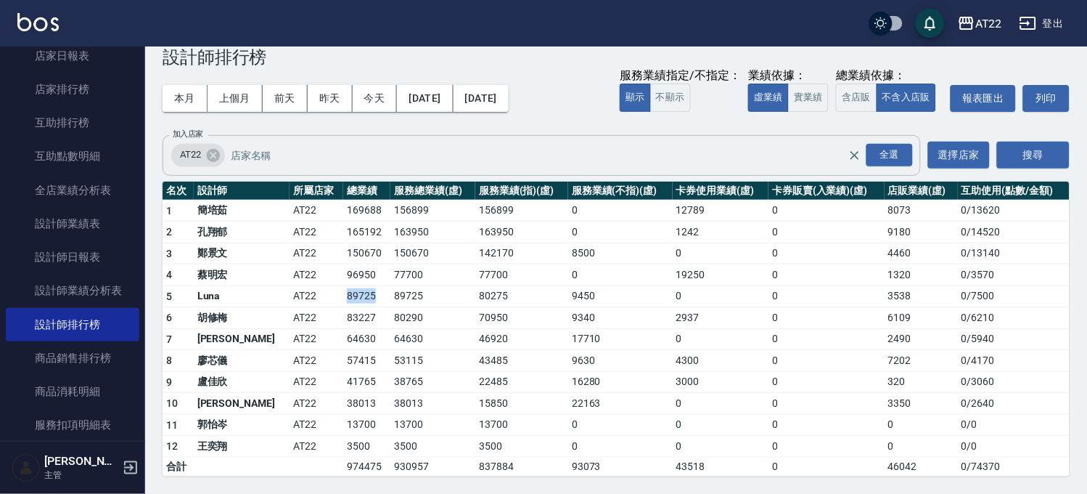
drag, startPoint x: 302, startPoint y: 296, endPoint x: 330, endPoint y: 298, distance: 27.7
click at [343, 298] on td "89725" at bounding box center [366, 296] width 47 height 22
copy td "89725"
drag, startPoint x: 298, startPoint y: 312, endPoint x: 340, endPoint y: 318, distance: 42.5
click at [343, 318] on td "83227" at bounding box center [366, 318] width 47 height 22
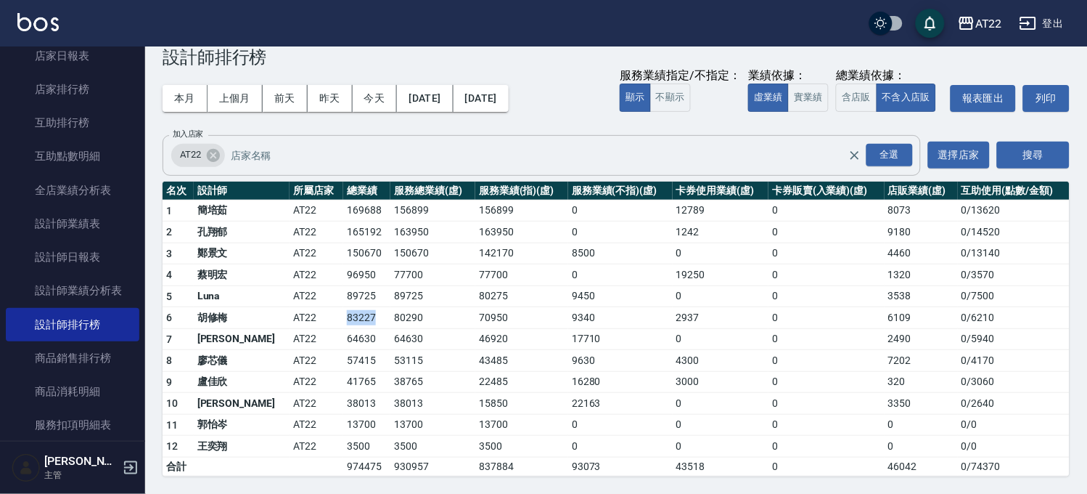
copy td "83227"
drag, startPoint x: 293, startPoint y: 338, endPoint x: 348, endPoint y: 338, distance: 55.2
click at [348, 338] on tr "7 [PERSON_NAME] AT22 64630 64630 46920 17710 0 0 2490 0 / 5940" at bounding box center [616, 339] width 907 height 22
copy tr "64630"
click at [343, 351] on td "57415" at bounding box center [366, 361] width 47 height 22
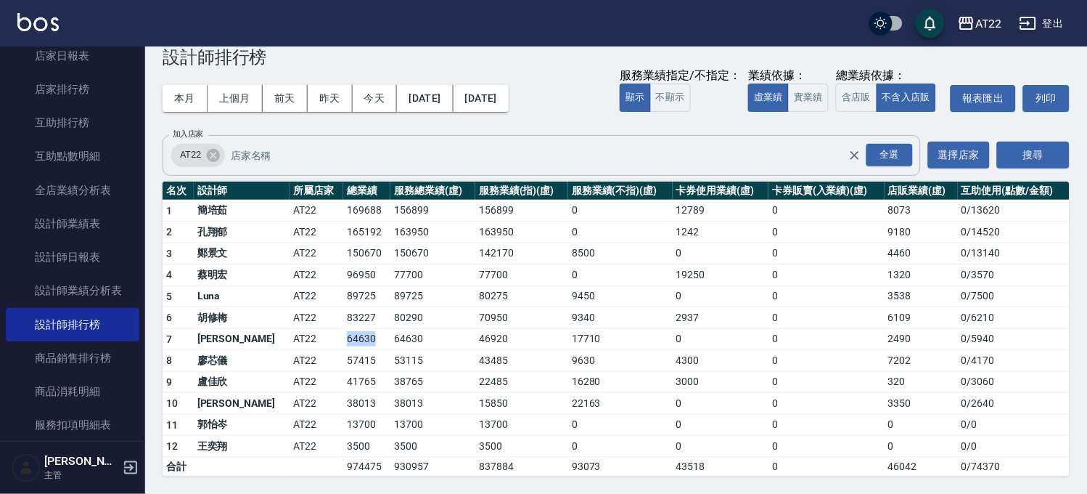
drag, startPoint x: 331, startPoint y: 339, endPoint x: 293, endPoint y: 335, distance: 37.9
click at [293, 335] on tr "7 [PERSON_NAME] AT22 64630 64630 46920 17710 0 0 2490 0 / 5940" at bounding box center [616, 339] width 907 height 22
copy tr "64630"
drag, startPoint x: 295, startPoint y: 356, endPoint x: 336, endPoint y: 359, distance: 40.7
click at [336, 359] on tr "8 廖芯儀 AT22 57415 53115 43485 9630 4300 0 7202 0 / 4170" at bounding box center [616, 361] width 907 height 22
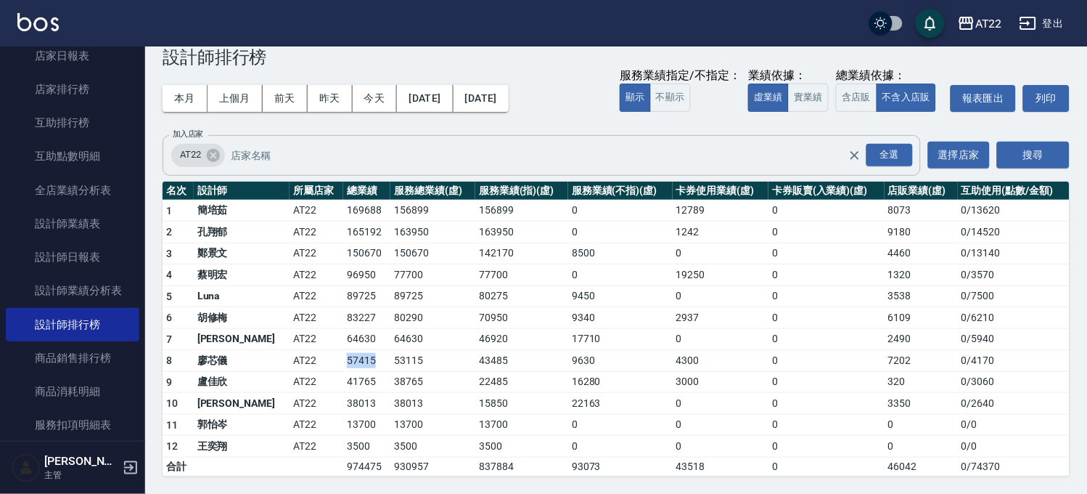
copy tr "57415"
drag, startPoint x: 303, startPoint y: 381, endPoint x: 336, endPoint y: 381, distance: 33.4
click at [343, 381] on td "41765" at bounding box center [366, 382] width 47 height 22
drag, startPoint x: 301, startPoint y: 400, endPoint x: 335, endPoint y: 402, distance: 33.5
click at [343, 402] on td "38013" at bounding box center [366, 404] width 47 height 22
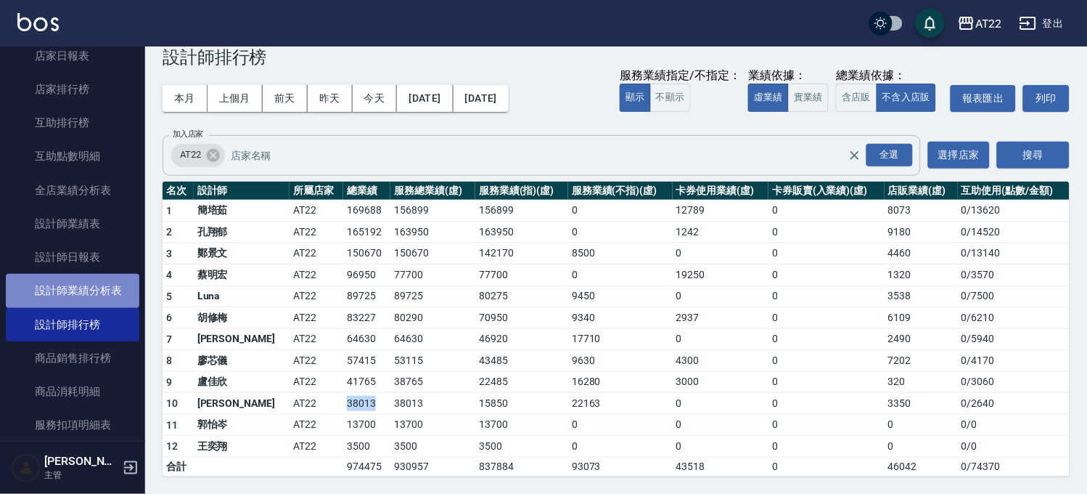
click at [89, 274] on link "設計師業績分析表" at bounding box center [73, 290] width 134 height 33
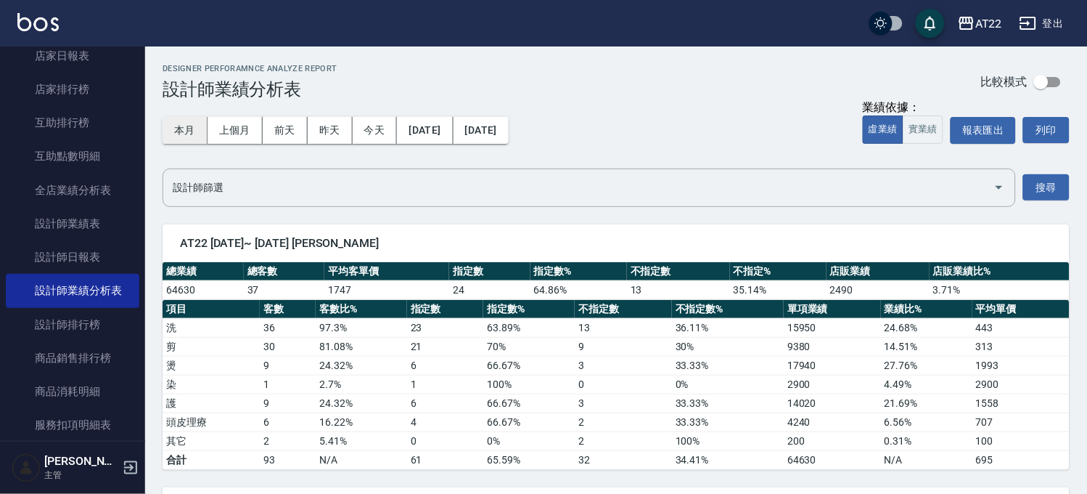
click at [180, 139] on button "本月" at bounding box center [185, 130] width 45 height 27
click at [62, 258] on link "設計師日報表" at bounding box center [73, 256] width 134 height 33
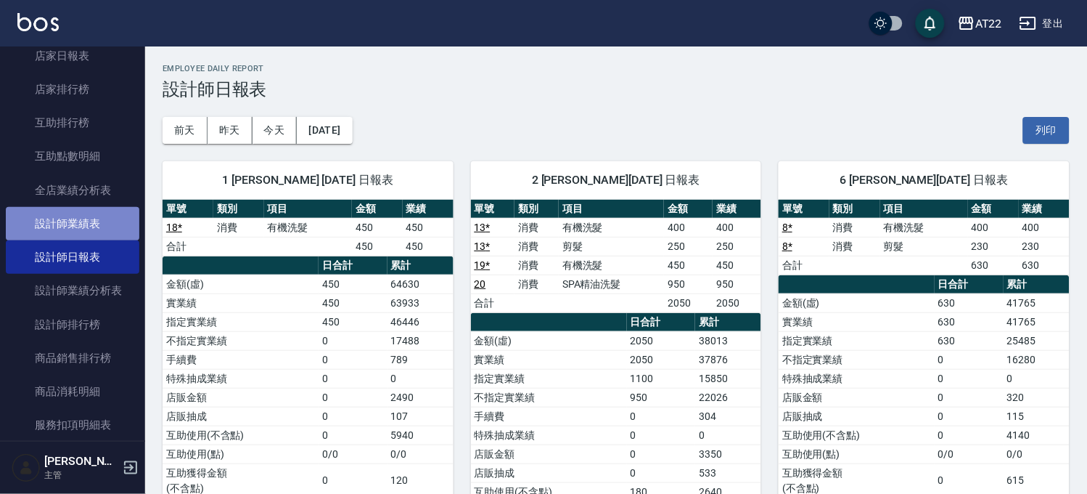
click at [86, 213] on link "設計師業績表" at bounding box center [73, 223] width 134 height 33
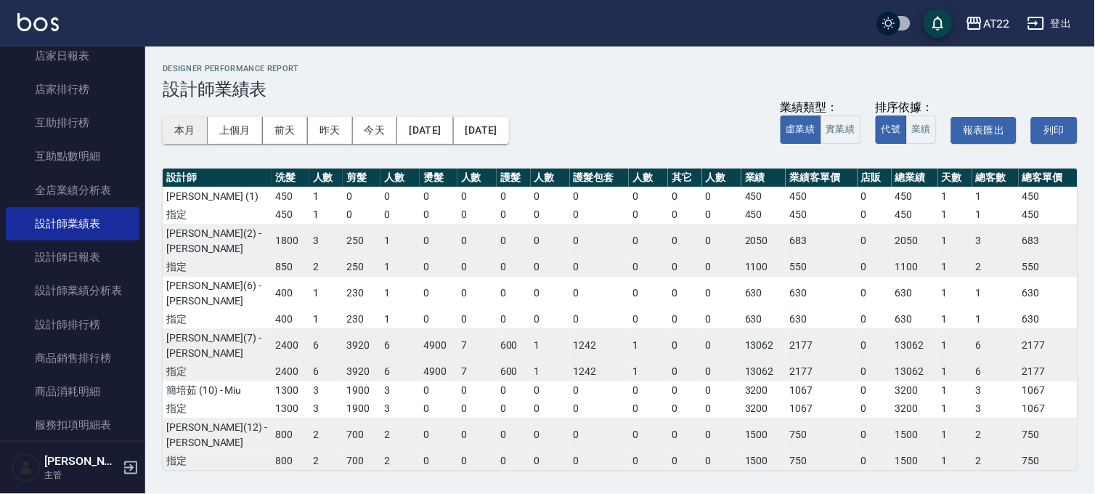
click at [183, 127] on button "本月" at bounding box center [185, 130] width 45 height 27
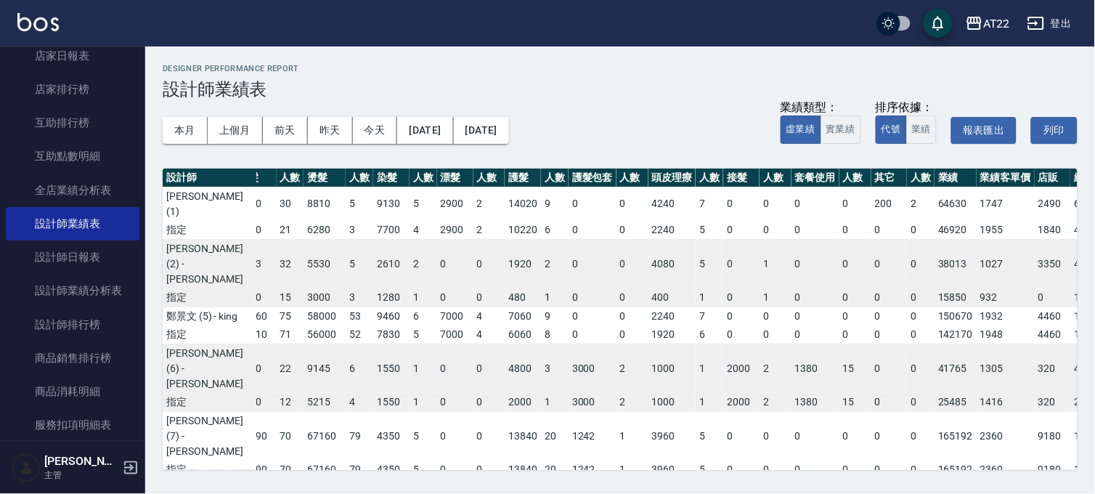
scroll to position [0, 189]
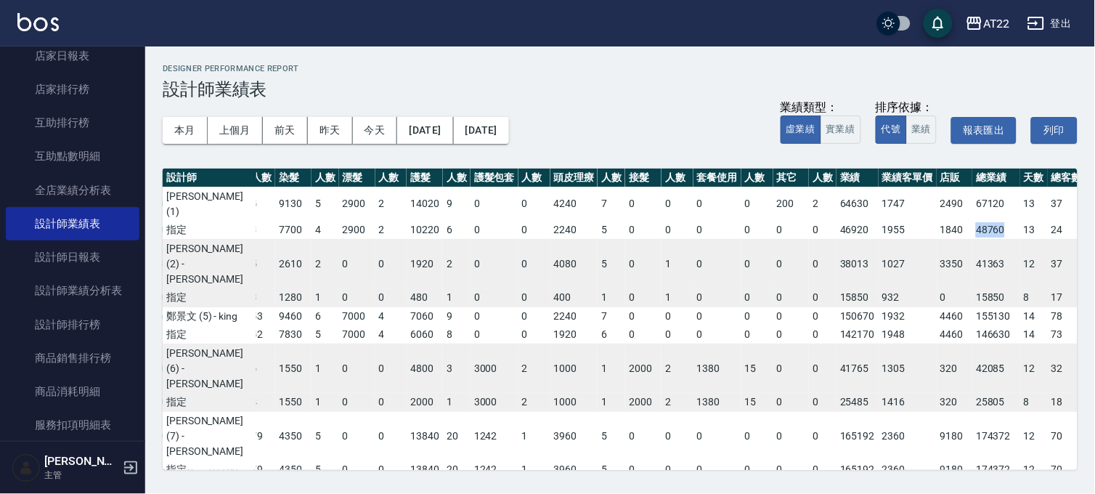
drag, startPoint x: 913, startPoint y: 229, endPoint x: 952, endPoint y: 229, distance: 38.5
click at [972, 229] on td "48760" at bounding box center [996, 230] width 48 height 19
drag, startPoint x: 915, startPoint y: 295, endPoint x: 949, endPoint y: 298, distance: 34.2
click at [972, 298] on td "15850" at bounding box center [996, 297] width 48 height 19
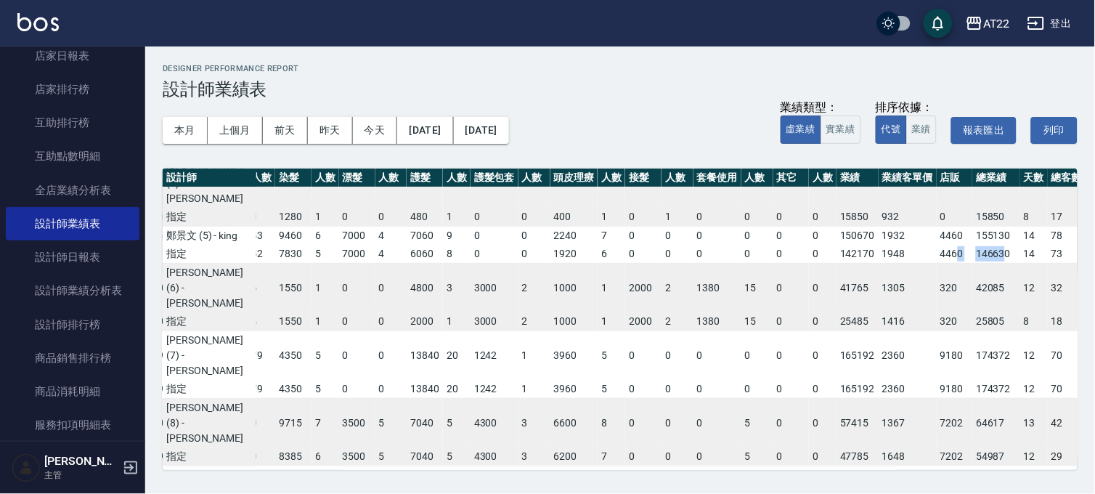
drag, startPoint x: 896, startPoint y: 280, endPoint x: 944, endPoint y: 285, distance: 47.5
click at [944, 263] on tr "指定 29550 70 33810 71 56000 52 7830 5 7000 4 6060 8 0 0 1920 6 0 0 0 0 0 0 14217…" at bounding box center [553, 254] width 1160 height 19
click at [972, 263] on td "146630" at bounding box center [996, 254] width 48 height 19
drag, startPoint x: 915, startPoint y: 283, endPoint x: 959, endPoint y: 284, distance: 43.6
click at [959, 263] on tr "指定 29550 70 33810 71 56000 52 7830 5 7000 4 6060 8 0 0 1920 6 0 0 0 0 0 0 14217…" at bounding box center [553, 254] width 1160 height 19
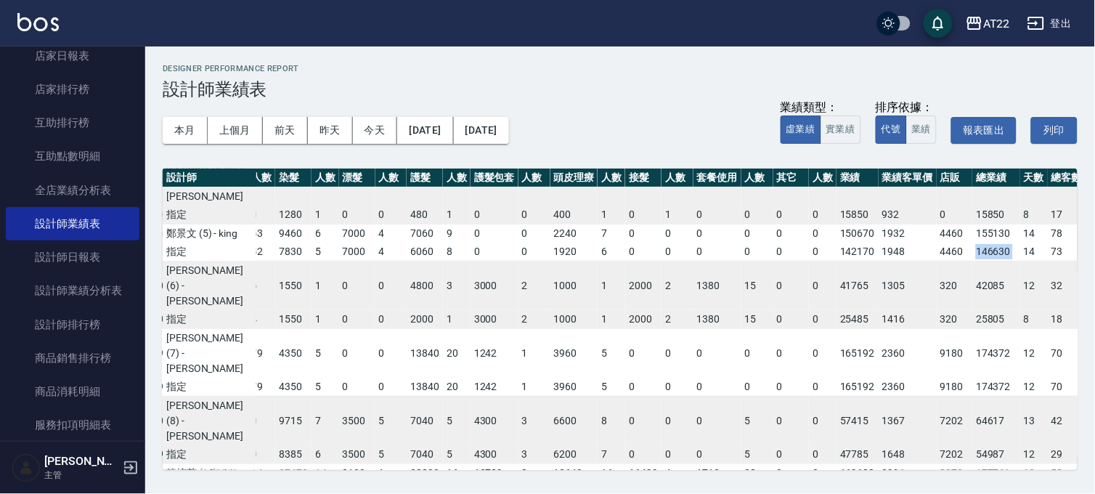
scroll to position [161, 189]
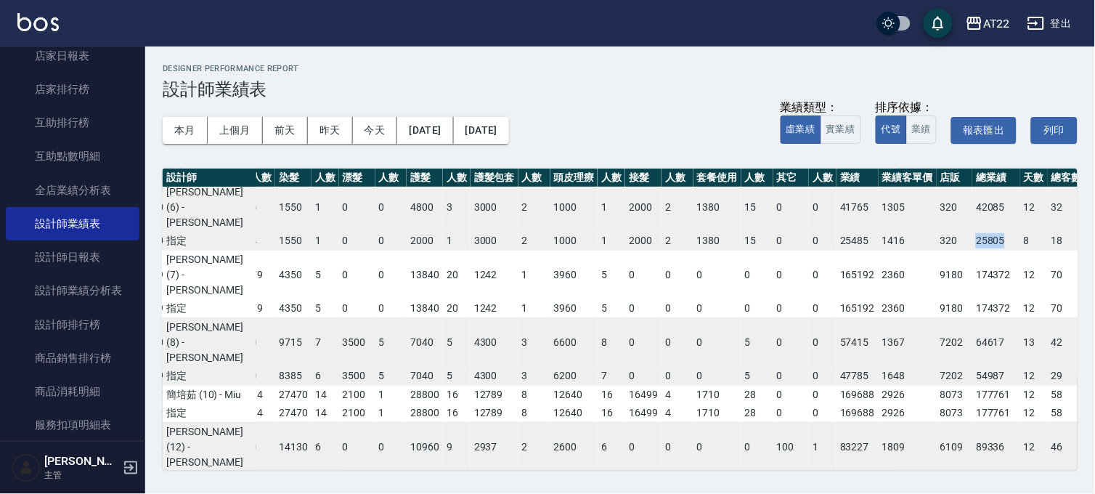
drag, startPoint x: 906, startPoint y: 267, endPoint x: 947, endPoint y: 274, distance: 41.3
click at [947, 250] on tr "指定 6400 15 2940 12 5215 4 1550 1 0 0 2000 1 3000 2 1000 1 2000 2 1380 15 0 0 25…" at bounding box center [553, 241] width 1160 height 19
drag, startPoint x: 929, startPoint y: 334, endPoint x: 965, endPoint y: 336, distance: 36.4
click at [965, 318] on tr "指定 28450 70 46190 70 67160 79 4350 5 0 0 13840 20 1242 1 3960 5 0 0 0 0 0 0 165…" at bounding box center [553, 308] width 1160 height 19
click at [1020, 318] on td "12" at bounding box center [1034, 308] width 28 height 19
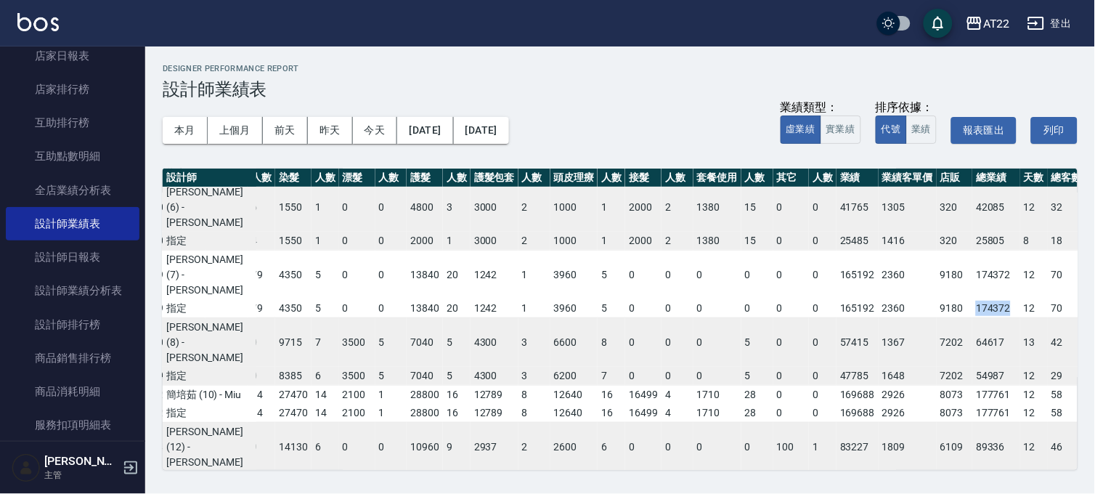
drag, startPoint x: 952, startPoint y: 337, endPoint x: 910, endPoint y: 343, distance: 41.8
click at [972, 318] on td "174372" at bounding box center [996, 308] width 48 height 19
drag, startPoint x: 910, startPoint y: 406, endPoint x: 955, endPoint y: 405, distance: 45.0
click at [972, 385] on td "54987" at bounding box center [996, 376] width 48 height 19
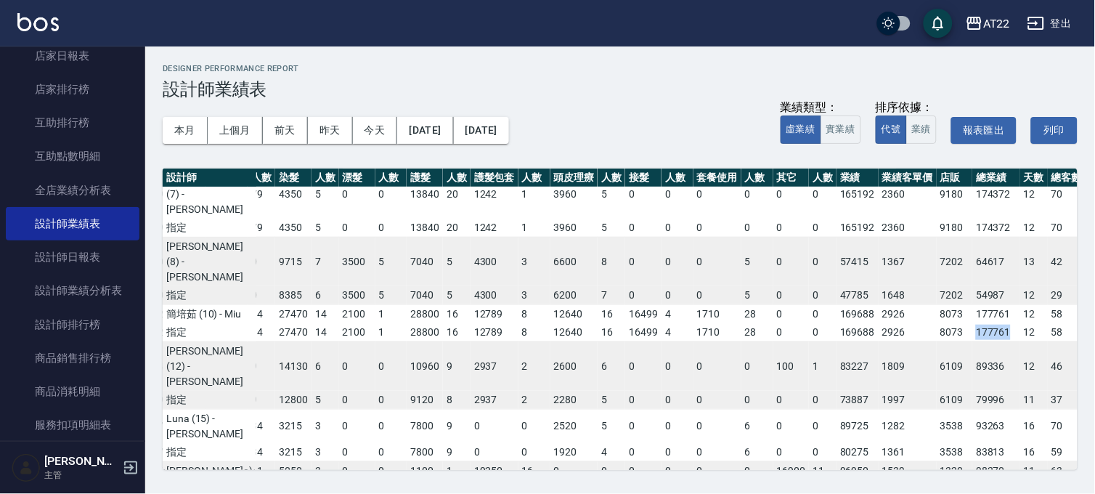
drag, startPoint x: 913, startPoint y: 391, endPoint x: 949, endPoint y: 389, distance: 36.3
click at [972, 342] on td "177761" at bounding box center [996, 332] width 48 height 19
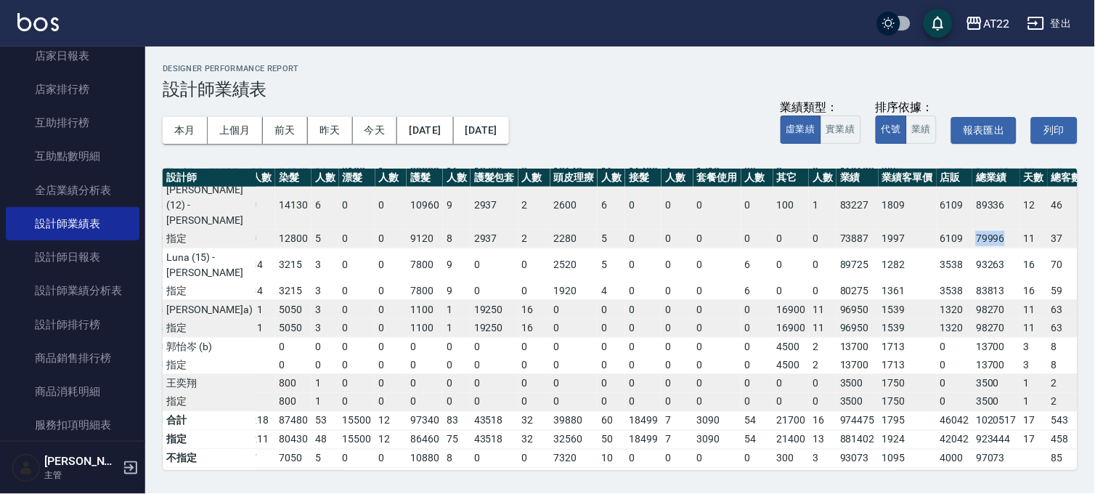
drag, startPoint x: 912, startPoint y: 293, endPoint x: 949, endPoint y: 299, distance: 38.2
click at [972, 248] on td "79996" at bounding box center [996, 238] width 48 height 19
drag, startPoint x: 915, startPoint y: 364, endPoint x: 947, endPoint y: 364, distance: 32.7
click at [972, 301] on td "83813" at bounding box center [996, 291] width 48 height 19
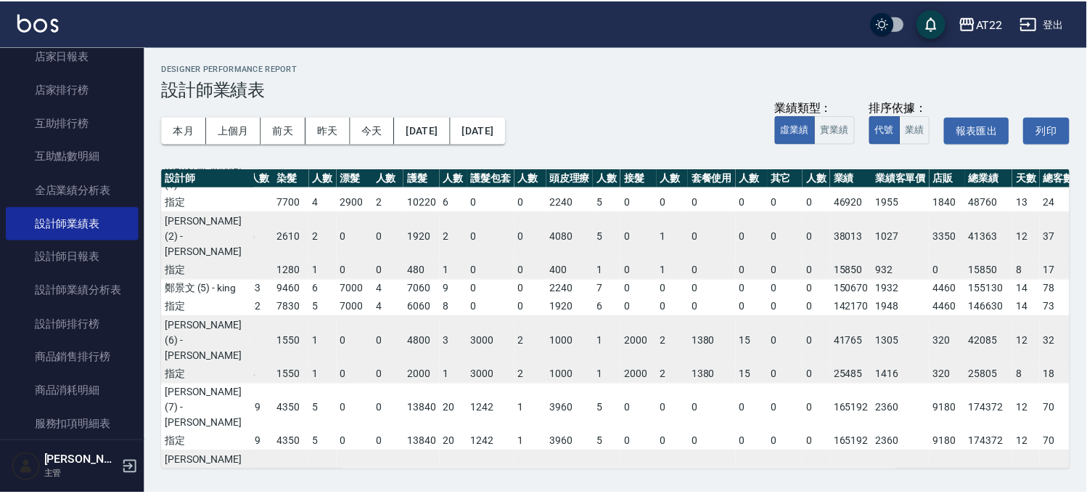
scroll to position [0, 189]
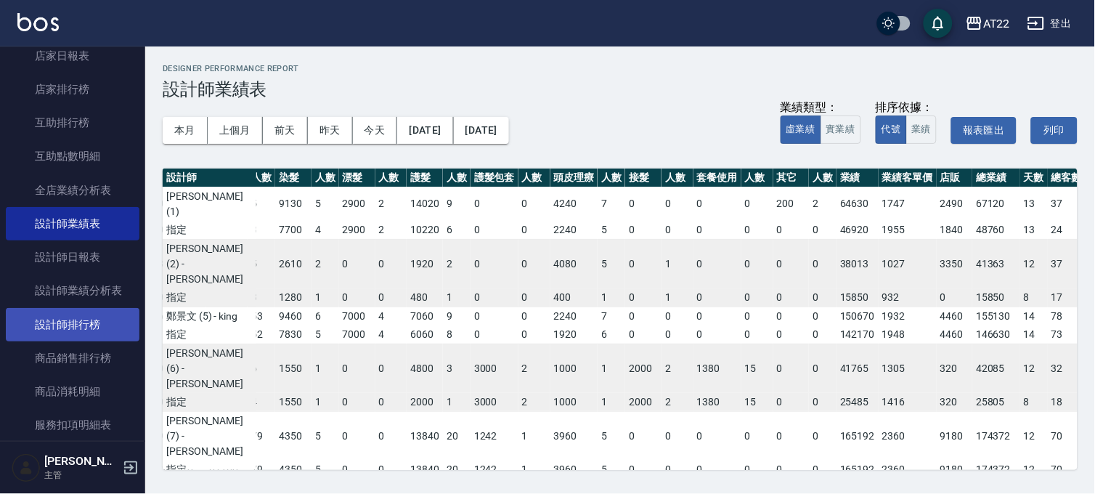
click at [91, 321] on link "設計師排行榜" at bounding box center [73, 324] width 134 height 33
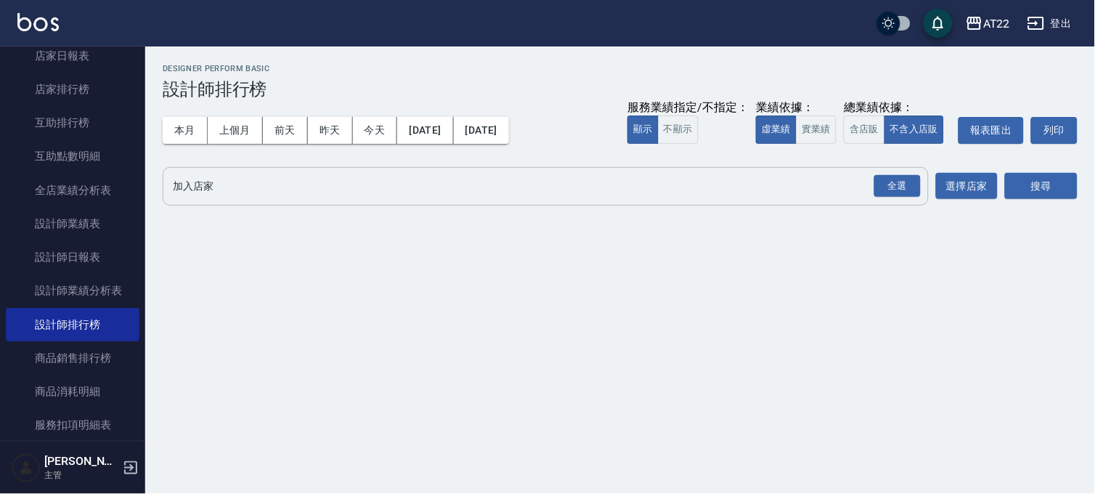
click at [922, 176] on div "全選" at bounding box center [896, 186] width 51 height 38
click at [909, 184] on div "全選" at bounding box center [897, 186] width 46 height 23
click at [1077, 186] on button "搜尋" at bounding box center [1041, 186] width 73 height 27
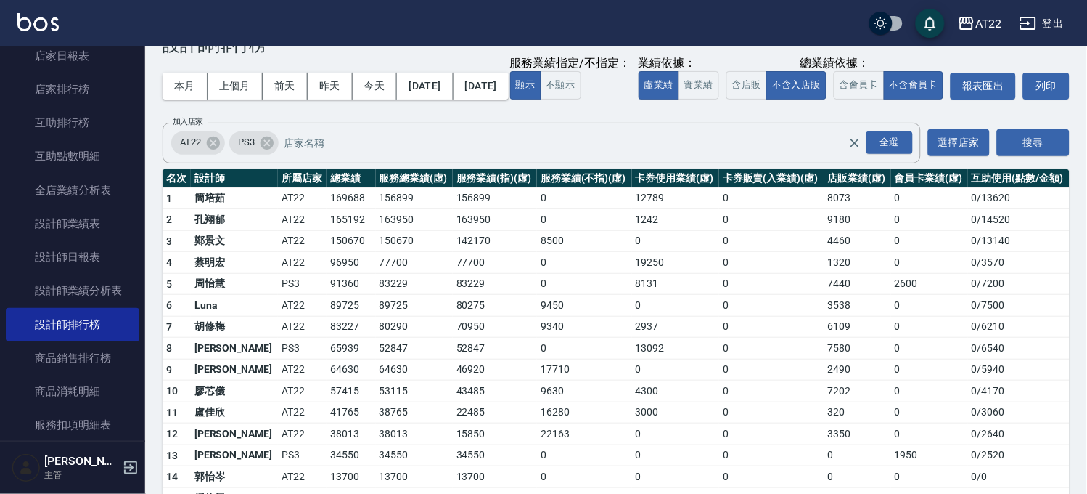
scroll to position [81, 0]
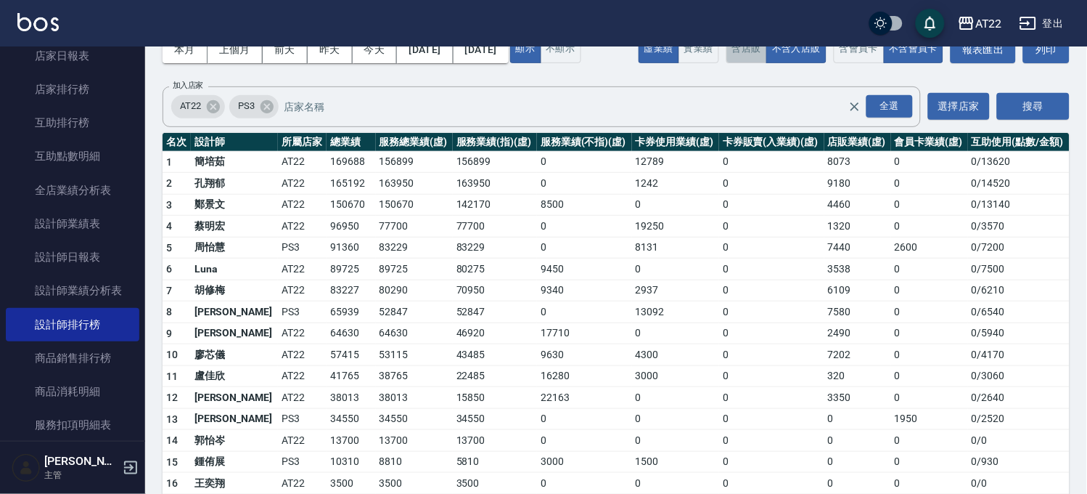
click at [727, 63] on button "含店販" at bounding box center [747, 49] width 41 height 28
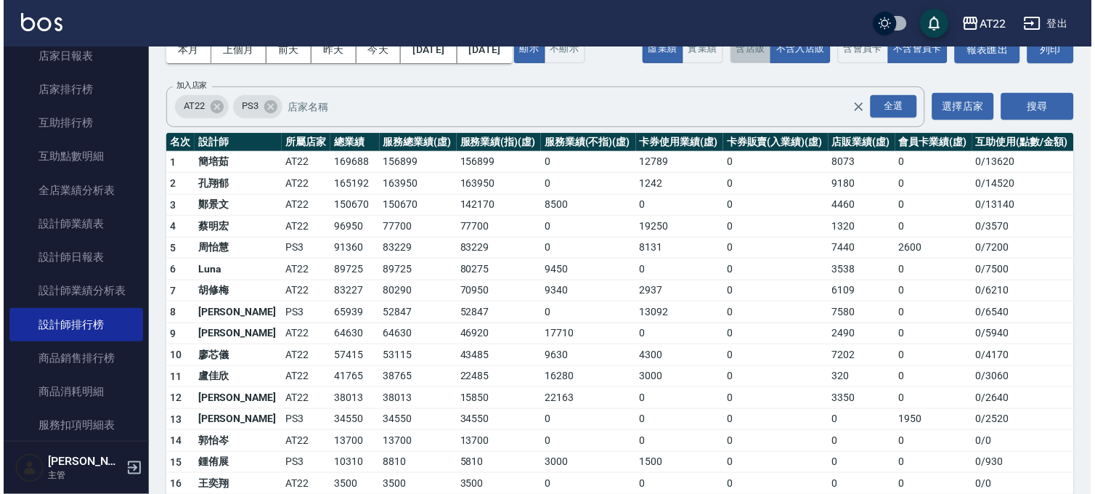
scroll to position [0, 0]
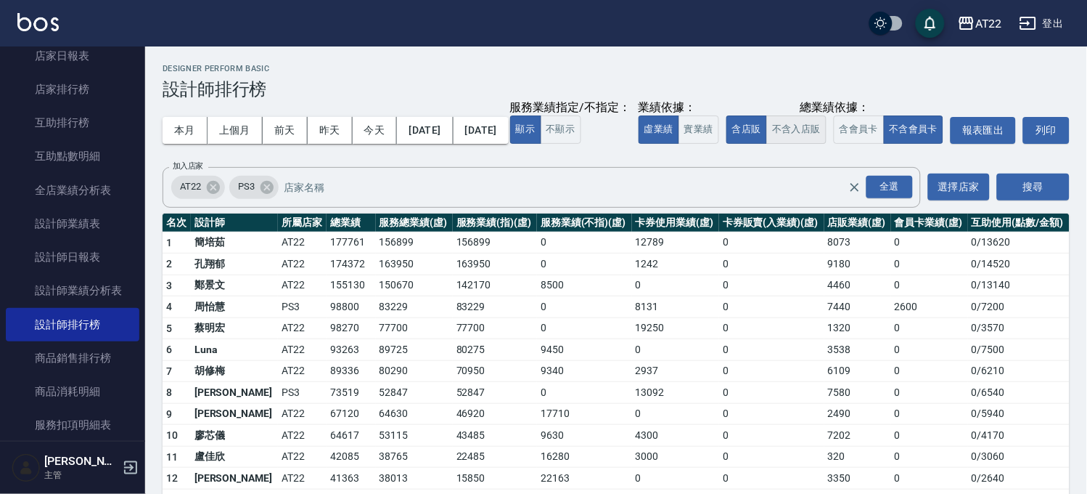
click at [767, 144] on button "不含入店販" at bounding box center [797, 129] width 60 height 28
click at [727, 144] on button "含店販" at bounding box center [747, 129] width 41 height 28
click at [767, 144] on button "不含入店販" at bounding box center [797, 129] width 60 height 28
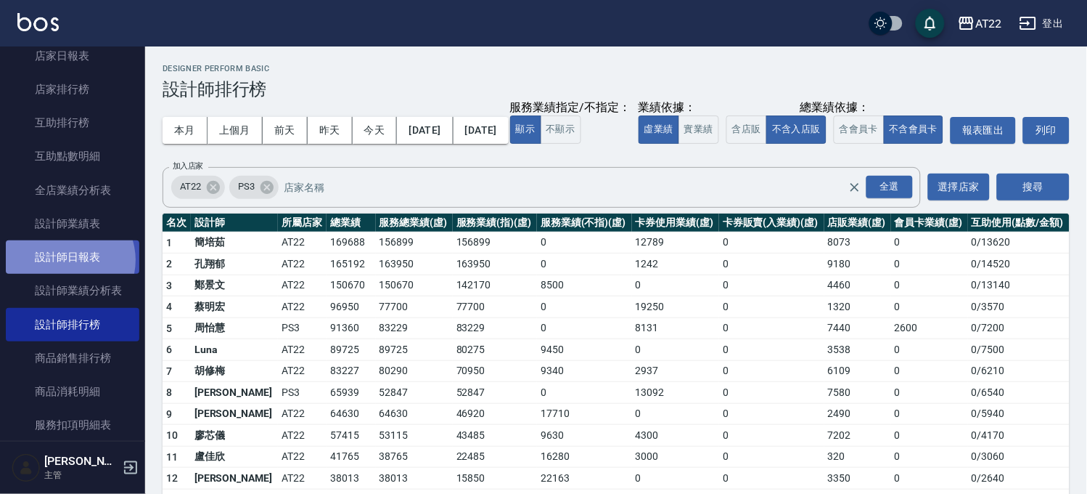
click at [68, 260] on link "設計師日報表" at bounding box center [73, 256] width 134 height 33
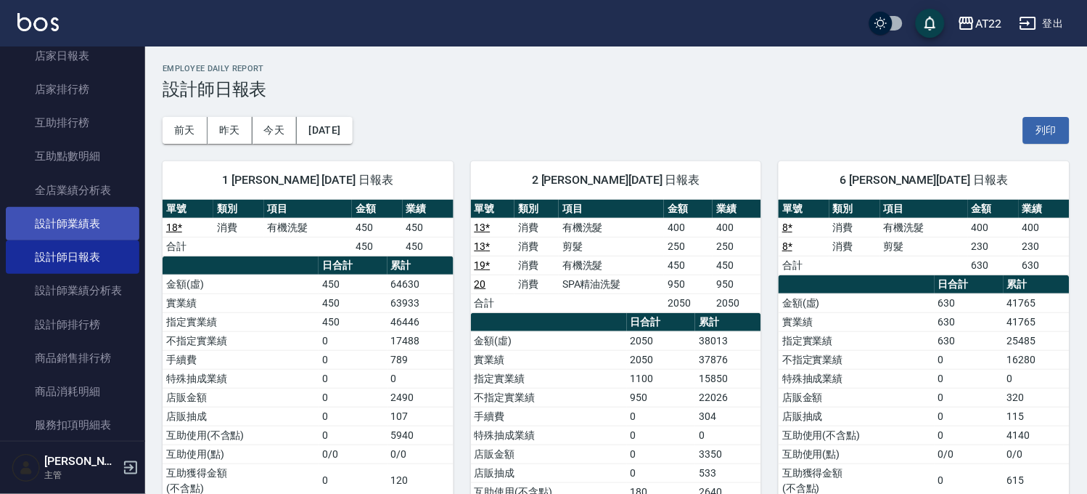
click at [95, 218] on link "設計師業績表" at bounding box center [73, 223] width 134 height 33
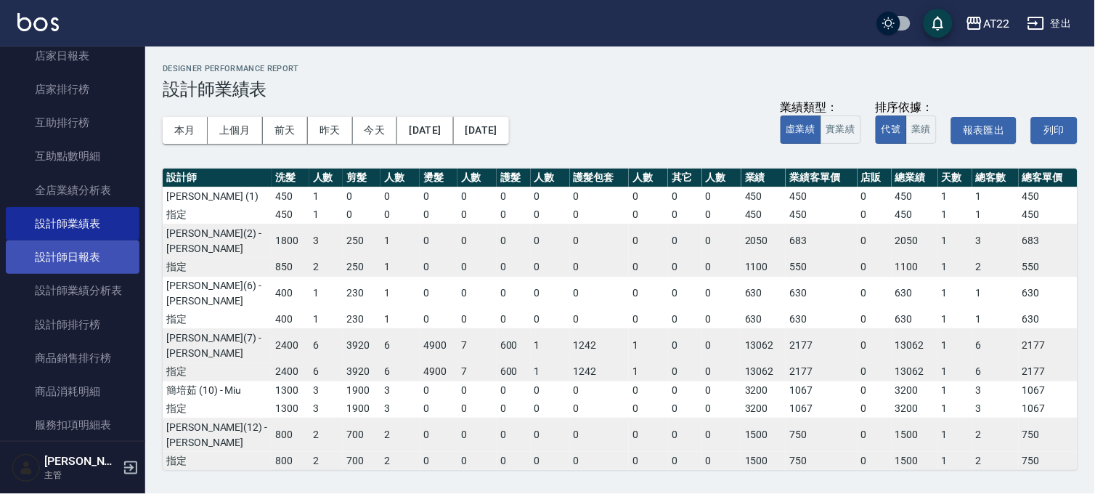
click at [99, 258] on link "設計師日報表" at bounding box center [73, 256] width 134 height 33
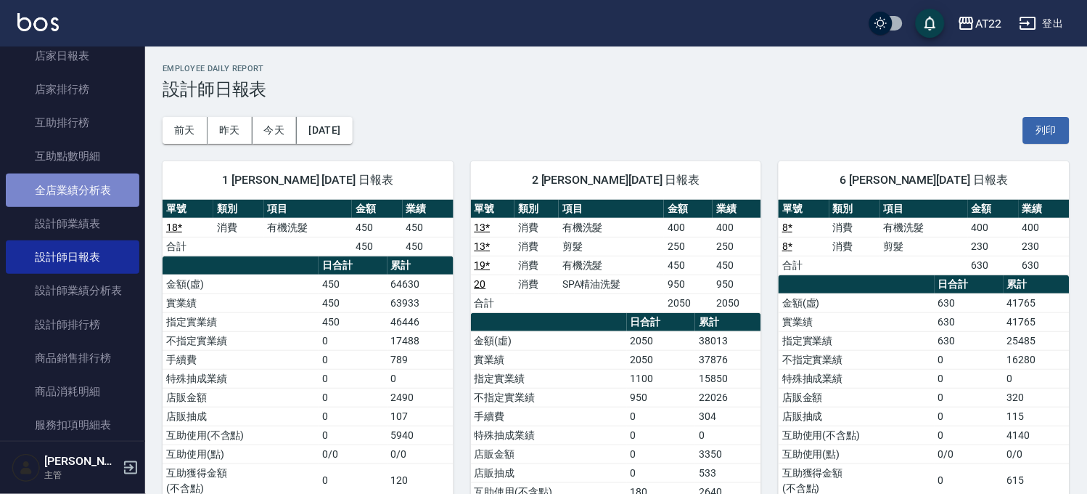
click at [99, 183] on link "全店業績分析表" at bounding box center [73, 189] width 134 height 33
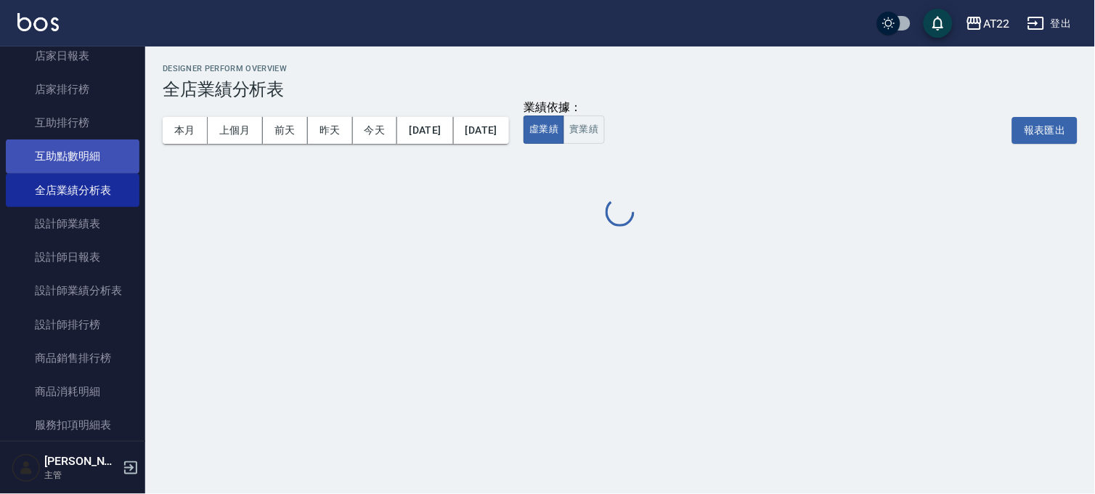
click at [99, 162] on link "互助點數明細" at bounding box center [73, 155] width 134 height 33
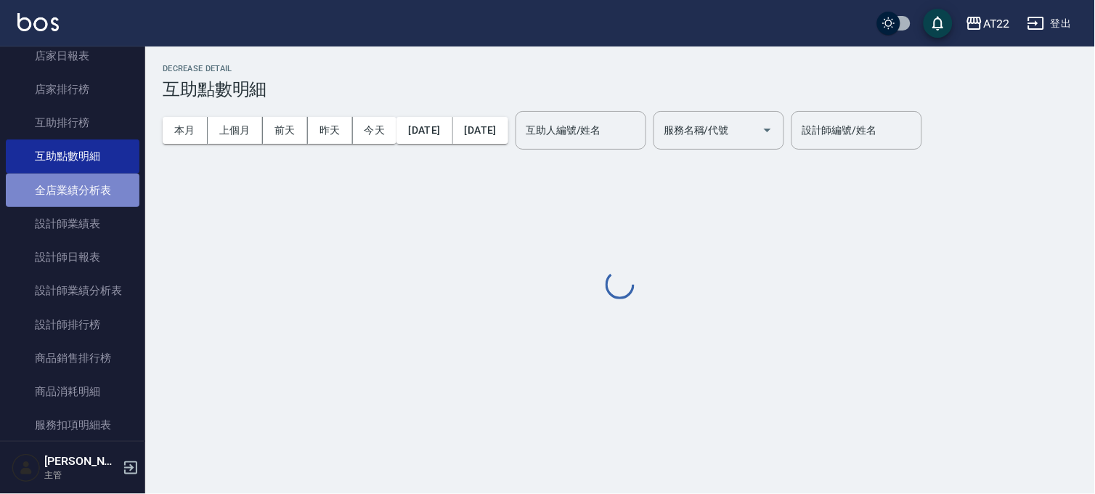
click at [89, 200] on link "全店業績分析表" at bounding box center [73, 189] width 134 height 33
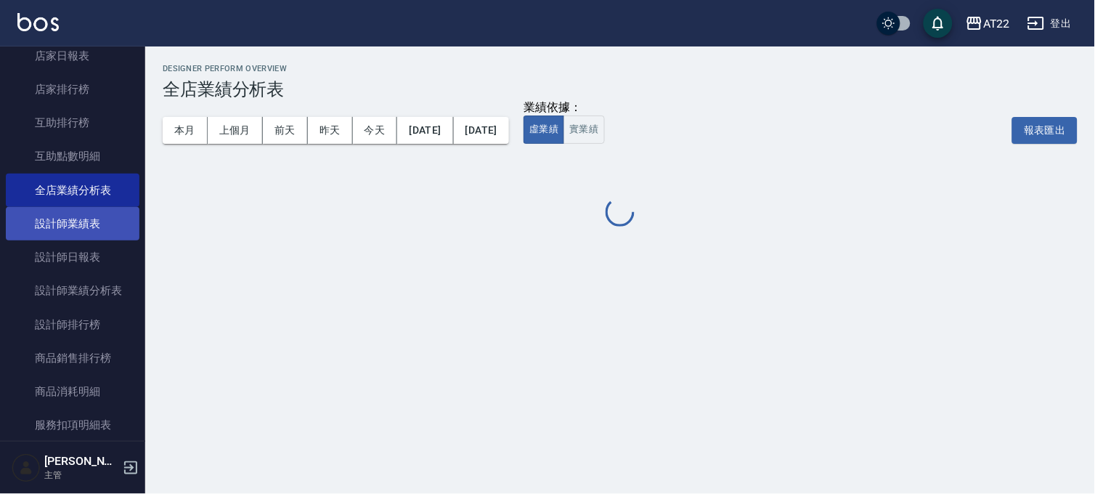
click at [86, 213] on link "設計師業績表" at bounding box center [73, 223] width 134 height 33
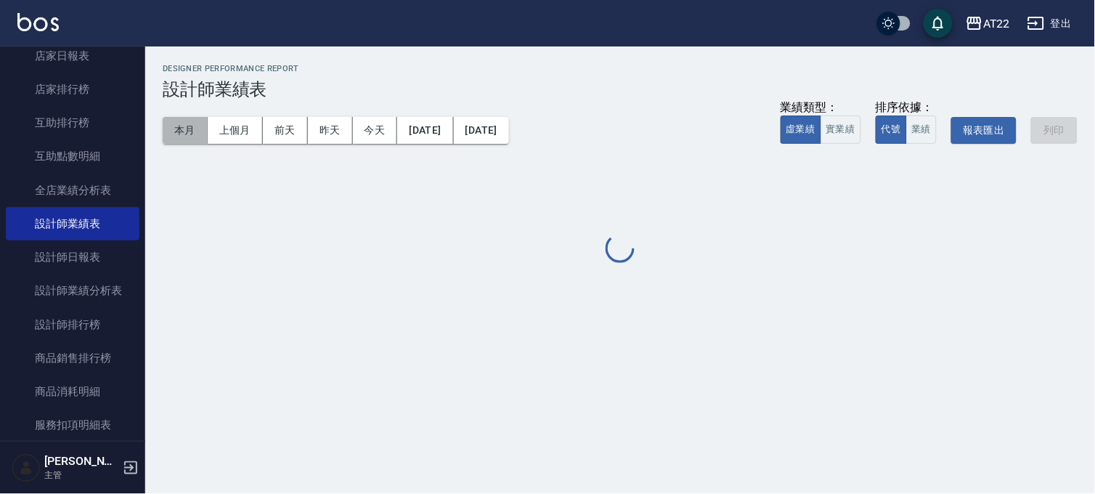
click at [187, 127] on button "本月" at bounding box center [185, 130] width 45 height 27
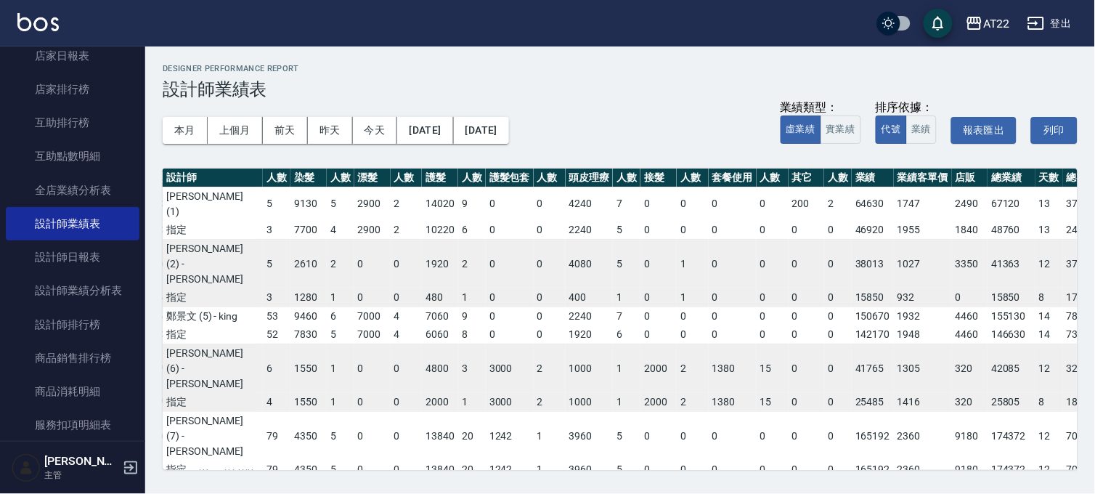
scroll to position [0, 189]
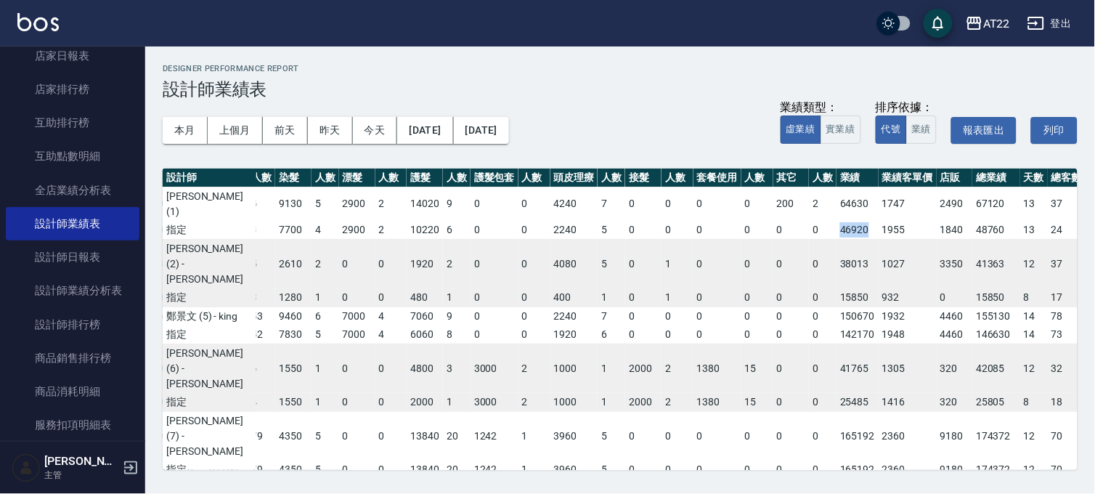
drag, startPoint x: 779, startPoint y: 226, endPoint x: 809, endPoint y: 233, distance: 31.2
click at [836, 233] on td "46920" at bounding box center [857, 230] width 42 height 19
drag, startPoint x: 779, startPoint y: 300, endPoint x: 817, endPoint y: 332, distance: 49.4
click at [836, 303] on td "15850" at bounding box center [857, 297] width 42 height 19
drag, startPoint x: 777, startPoint y: 361, endPoint x: 816, endPoint y: 367, distance: 39.6
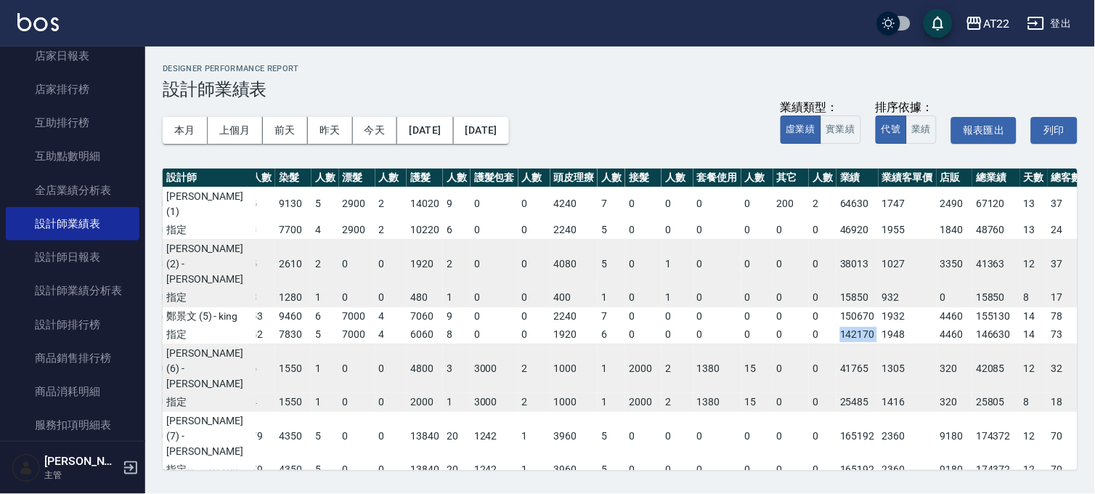
click at [816, 344] on tr "指定 29550 70 33810 71 56000 52 7830 5 7000 4 6060 8 0 0 1920 6 0 0 0 0 0 0 14217…" at bounding box center [553, 334] width 1160 height 19
drag, startPoint x: 786, startPoint y: 428, endPoint x: 814, endPoint y: 430, distance: 27.7
click at [814, 412] on tr "指定 6400 15 2940 12 5215 4 1550 1 0 0 2000 1 3000 2 1000 1 2000 2 1380 15 0 0 25…" at bounding box center [553, 402] width 1160 height 19
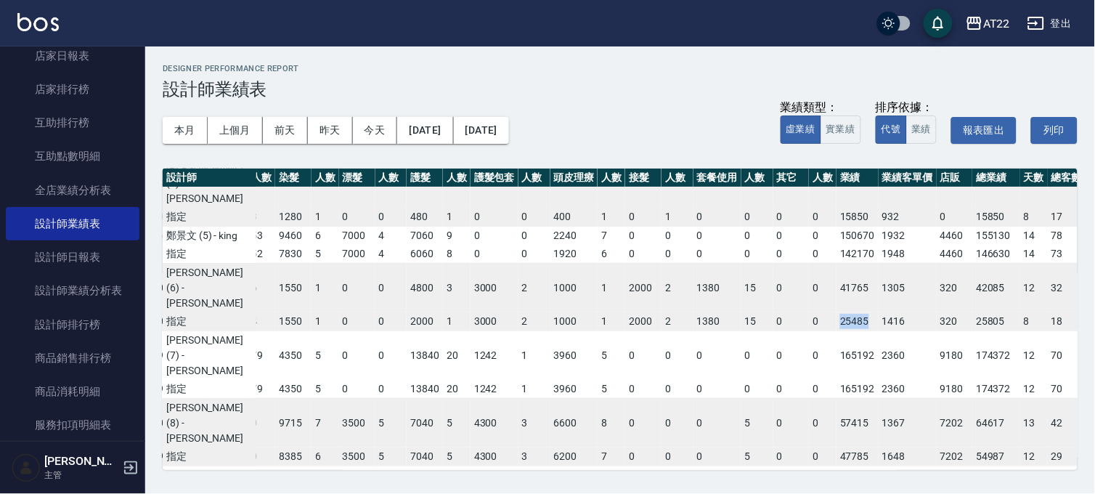
scroll to position [242, 189]
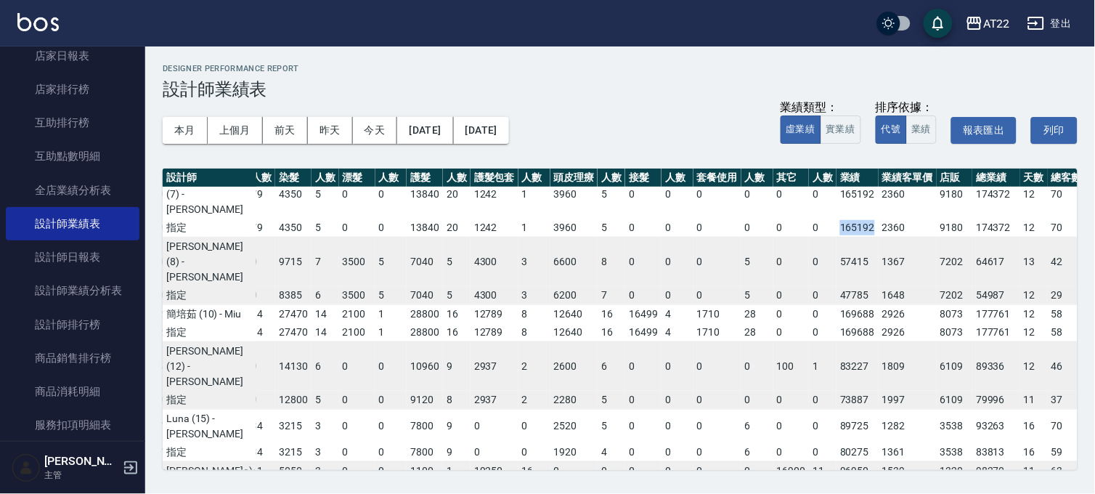
drag, startPoint x: 770, startPoint y: 256, endPoint x: 814, endPoint y: 258, distance: 43.6
click at [814, 237] on tr "指定 28450 70 46190 70 67160 79 4350 5 0 0 13840 20 1242 1 3960 5 0 0 0 0 0 0 165…" at bounding box center [553, 227] width 1160 height 19
drag, startPoint x: 777, startPoint y: 330, endPoint x: 813, endPoint y: 332, distance: 35.6
click at [836, 305] on td "47785" at bounding box center [857, 295] width 42 height 19
drag, startPoint x: 777, startPoint y: 395, endPoint x: 821, endPoint y: 397, distance: 43.6
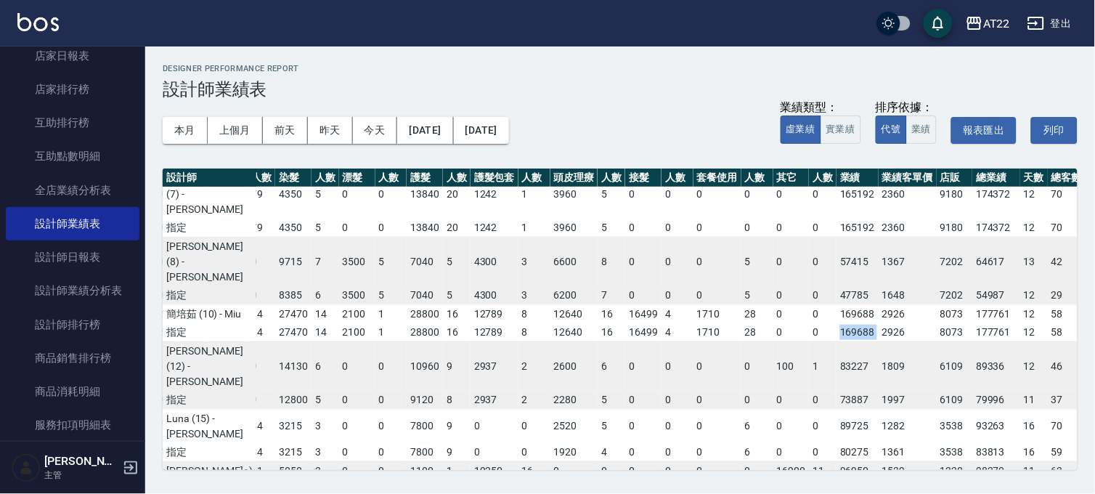
click at [821, 342] on tr "指定 21250 50 20920 48 25510 14 27470 14 2100 1 28800 16 12789 8 12640 16 16499 4…" at bounding box center [553, 332] width 1160 height 19
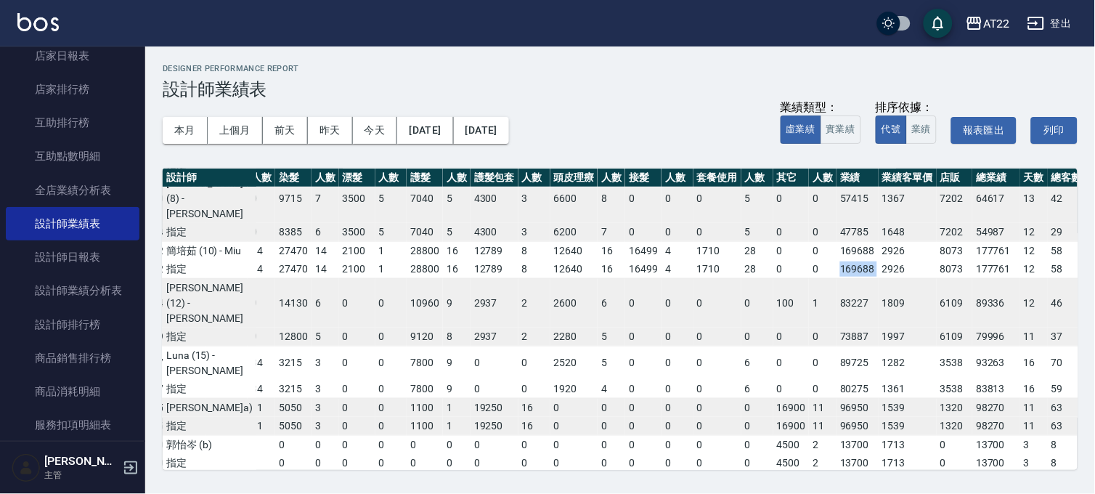
scroll to position [403, 189]
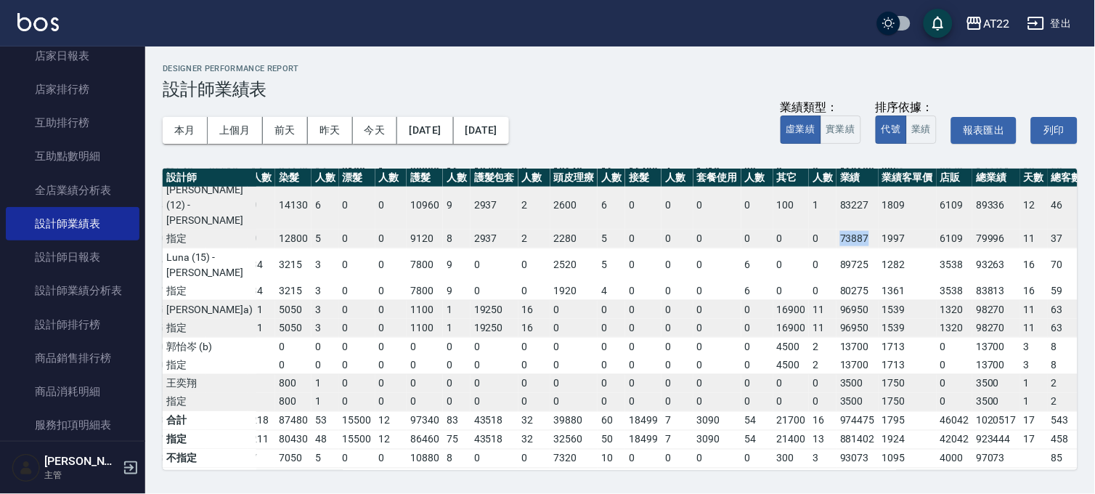
drag, startPoint x: 772, startPoint y: 298, endPoint x: 809, endPoint y: 301, distance: 37.2
click at [809, 248] on tr "指定 15450 37 12390 33 18910 9 12800 5 0 0 9120 8 2937 2 2280 5 0 0 0 0 0 0 73887…" at bounding box center [553, 238] width 1160 height 19
drag, startPoint x: 772, startPoint y: 361, endPoint x: 811, endPoint y: 371, distance: 39.6
click at [811, 301] on tr "指定 25500 61 14970 57 26870 34 3215 3 0 0 7800 9 0 0 1920 4 0 0 0 6 0 0 80275 13…" at bounding box center [553, 291] width 1160 height 19
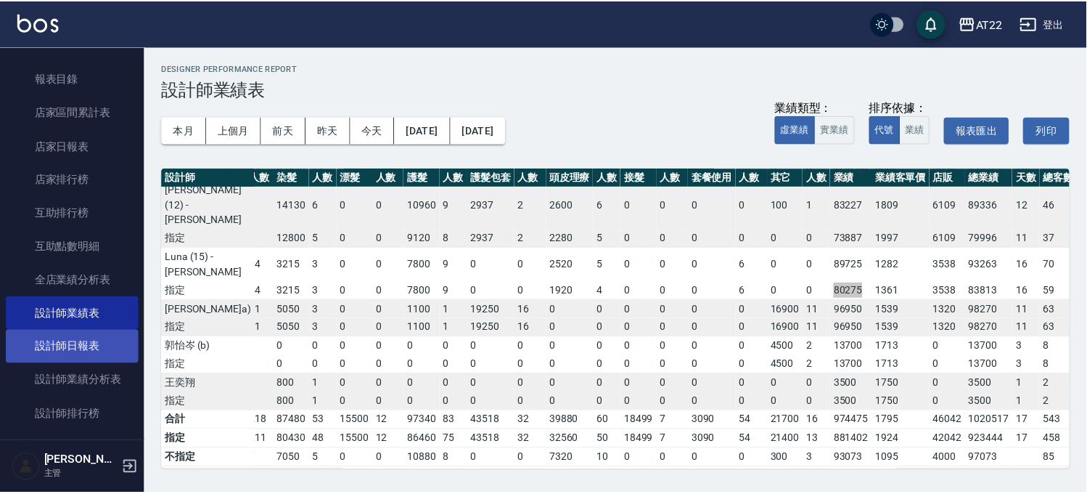
scroll to position [0, 0]
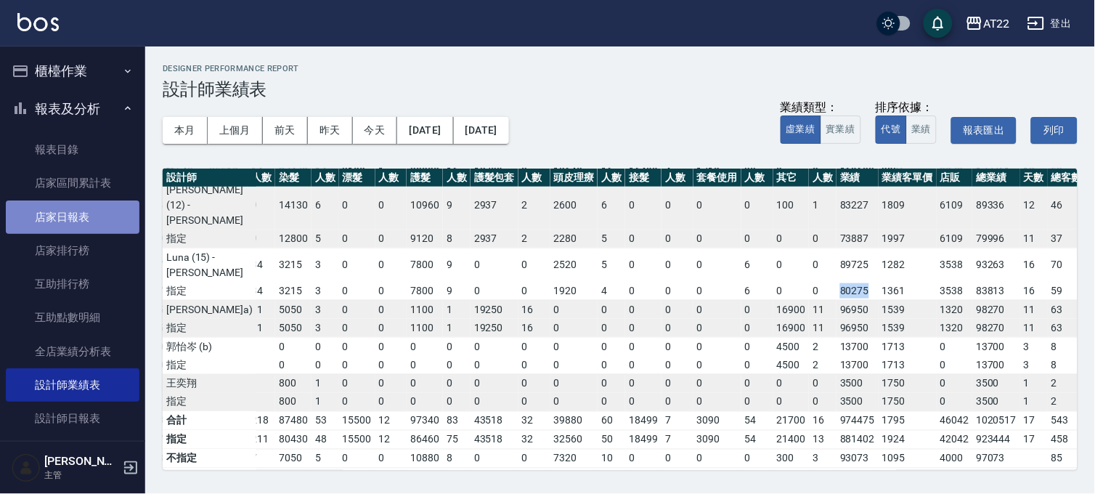
click at [85, 214] on link "店家日報表" at bounding box center [73, 216] width 134 height 33
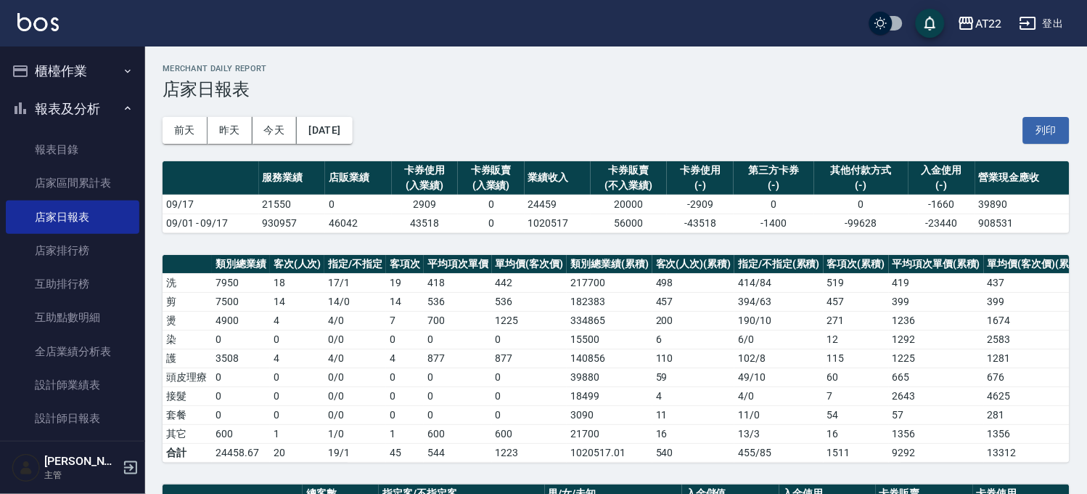
click at [644, 89] on h3 "店家日報表" at bounding box center [616, 89] width 907 height 20
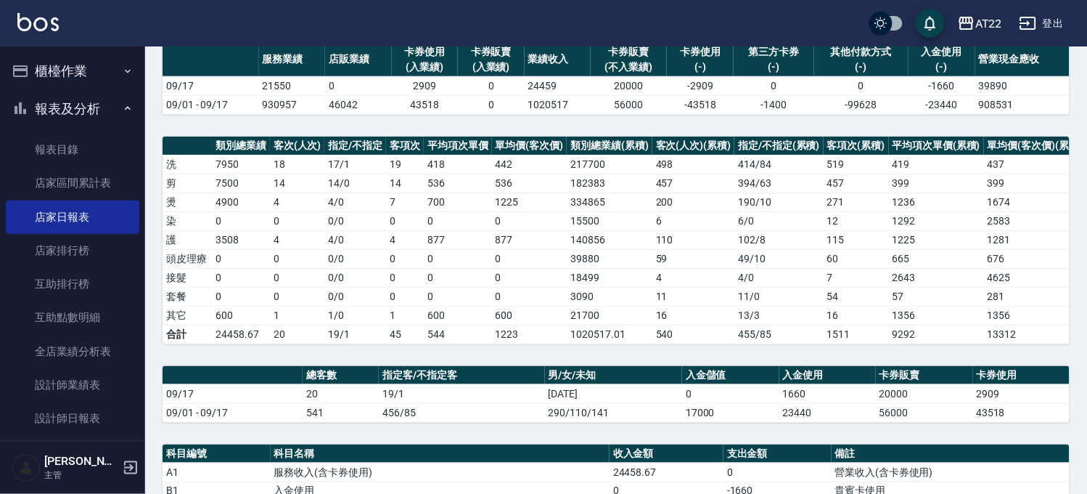
scroll to position [403, 0]
